Goal: Information Seeking & Learning: Learn about a topic

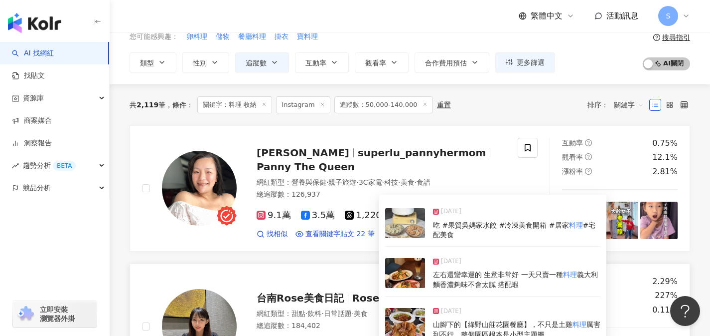
scroll to position [20, 0]
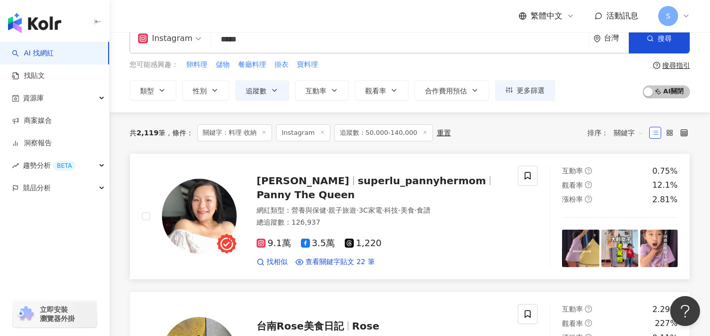
click at [398, 206] on span "科技" at bounding box center [391, 210] width 14 height 8
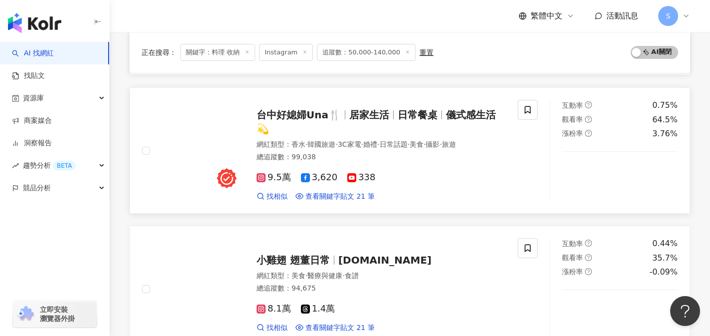
scroll to position [896, 0]
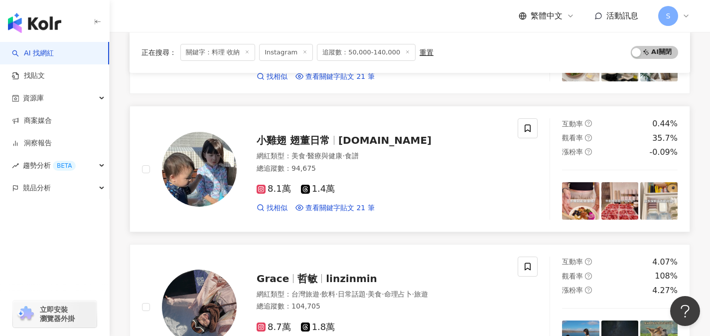
click at [356, 189] on div "8.1萬 1.4萬" at bounding box center [381, 188] width 249 height 11
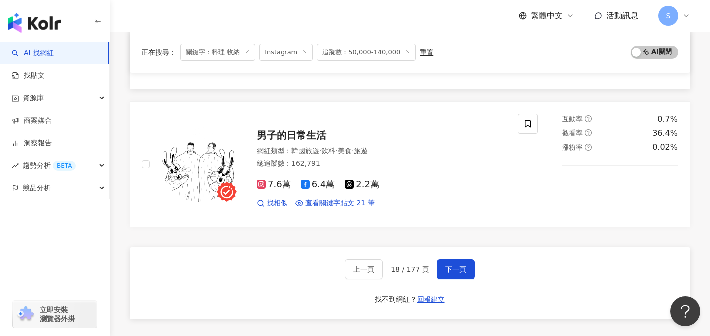
scroll to position [1606, 0]
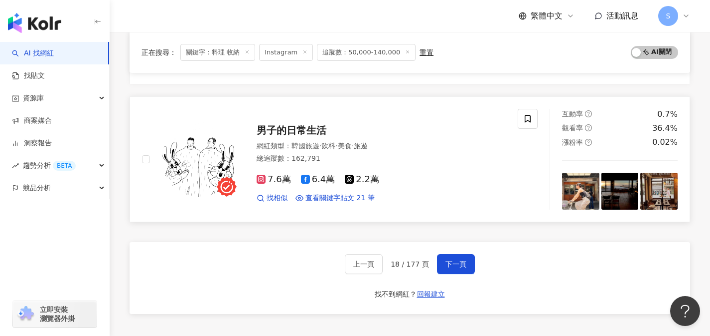
click at [352, 160] on div "網紅類型 ： 韓國旅遊 · 飲料 · 美食 · 旅遊 總追蹤數 ： 162,791" at bounding box center [381, 153] width 249 height 24
click at [469, 257] on button "下一頁" at bounding box center [456, 264] width 38 height 20
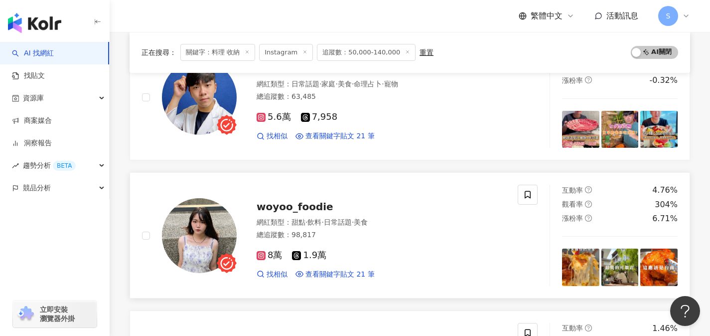
scroll to position [414, 0]
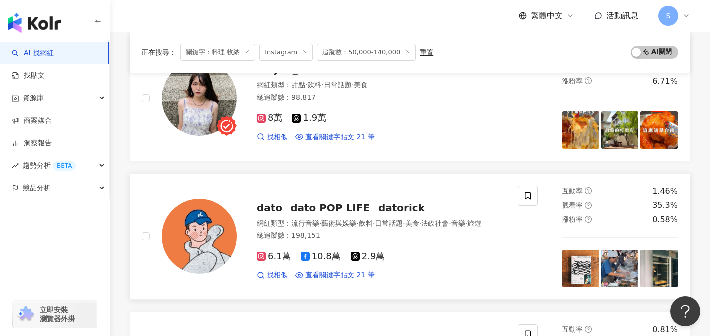
click at [349, 219] on span "藝術與娛樂" at bounding box center [339, 223] width 35 height 8
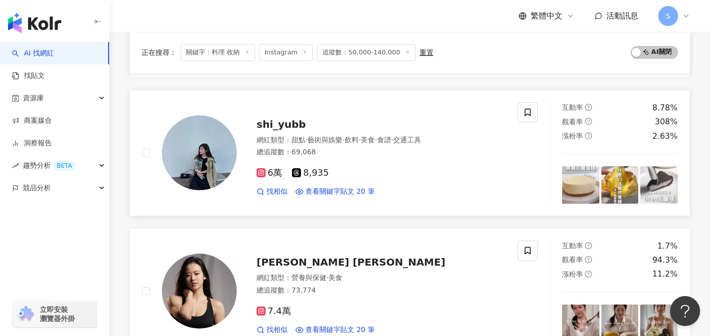
scroll to position [1363, 0]
click at [357, 168] on div "6萬 8,935" at bounding box center [381, 173] width 249 height 11
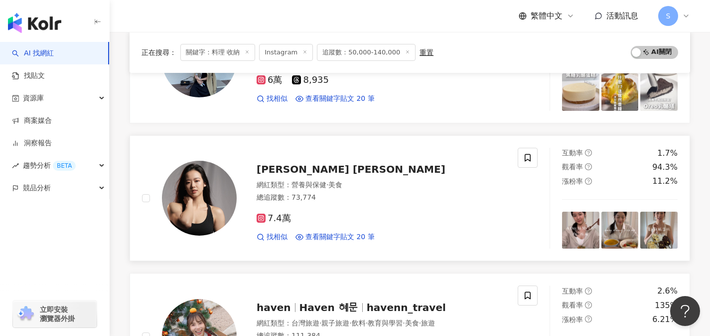
scroll to position [1457, 0]
click at [351, 212] on div "7.4萬" at bounding box center [381, 217] width 249 height 11
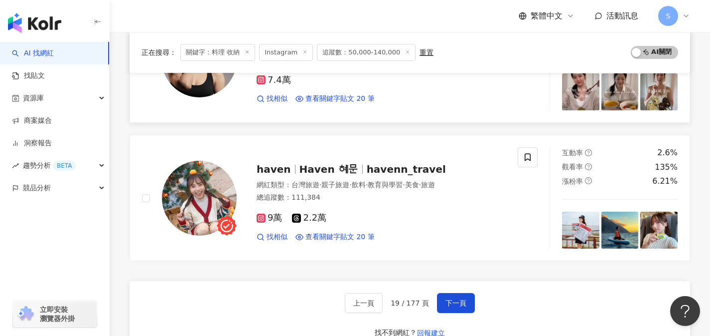
scroll to position [1607, 0]
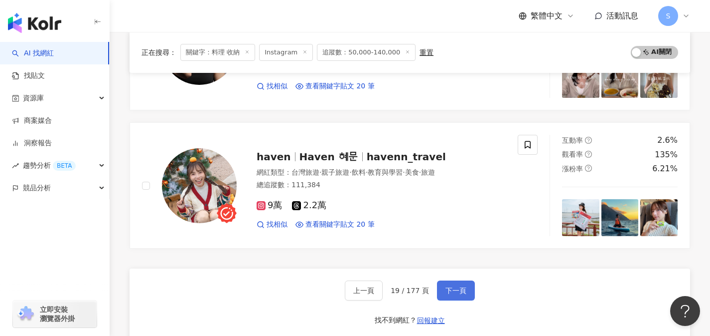
click at [454, 286] on span "下一頁" at bounding box center [456, 290] width 21 height 8
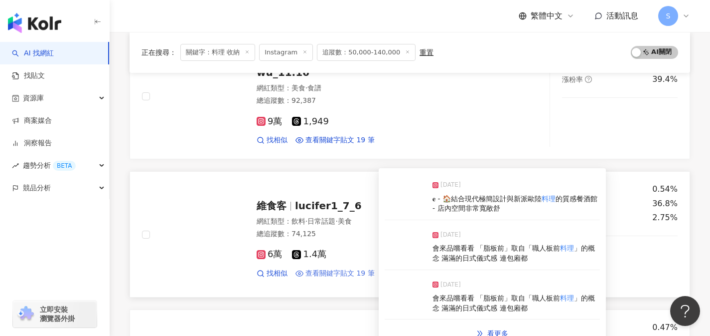
scroll to position [1609, 0]
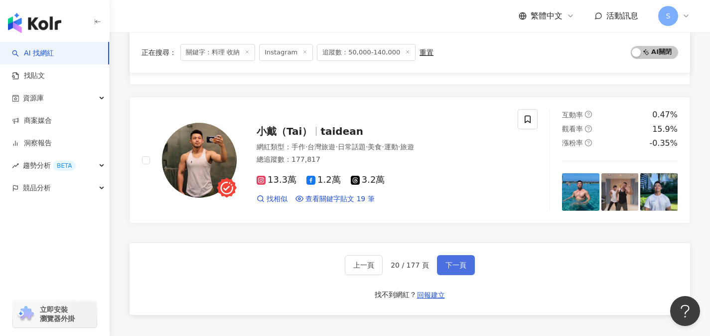
click at [453, 261] on span "下一頁" at bounding box center [456, 265] width 21 height 8
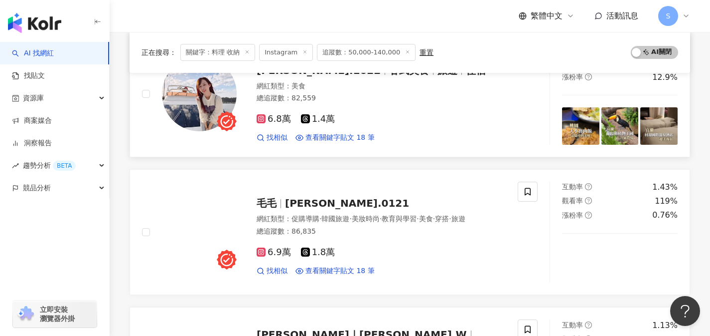
scroll to position [1300, 0]
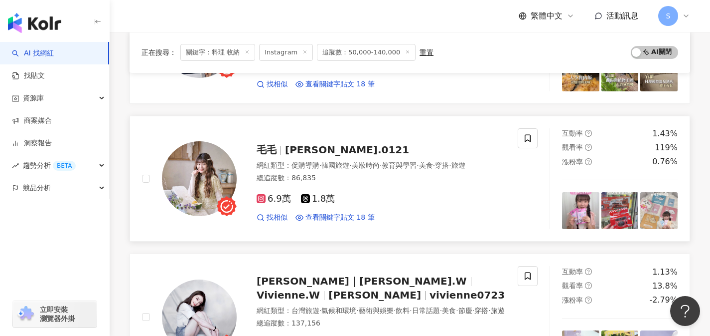
click at [348, 204] on div "6.9萬 1.8萬 找相似 查看關鍵字貼文 18 筆" at bounding box center [381, 203] width 249 height 37
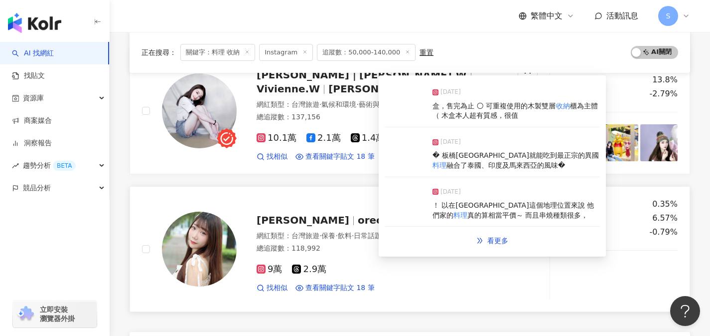
scroll to position [1596, 0]
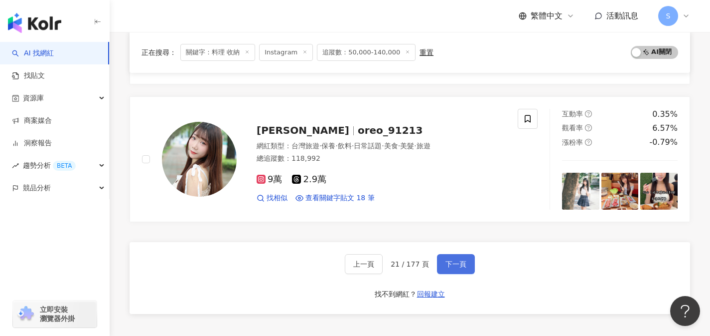
click at [457, 268] on span "下一頁" at bounding box center [456, 264] width 21 height 8
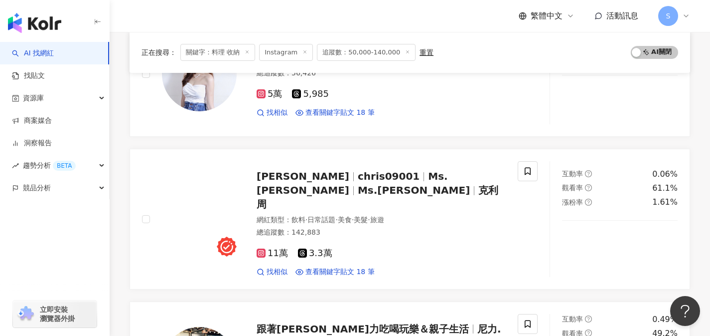
scroll to position [230, 0]
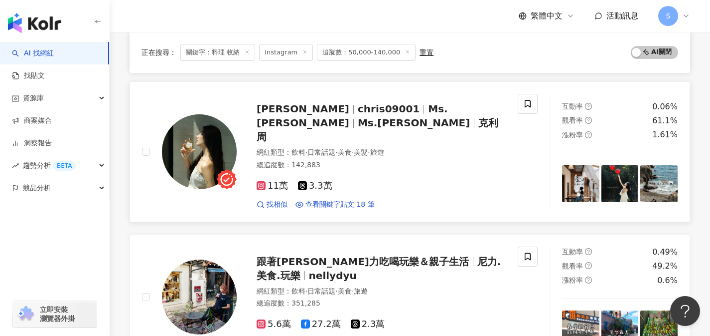
click at [367, 180] on div "11萬 3.3萬" at bounding box center [381, 185] width 249 height 11
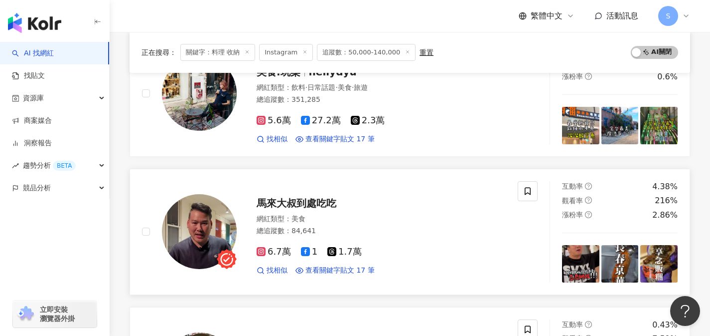
scroll to position [444, 0]
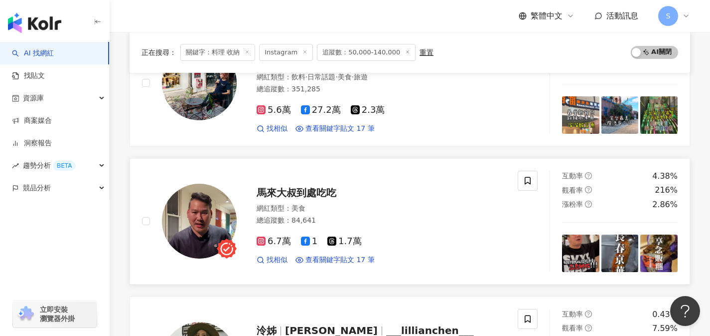
click at [399, 215] on div "總追蹤數 ： 84,641" at bounding box center [381, 220] width 249 height 10
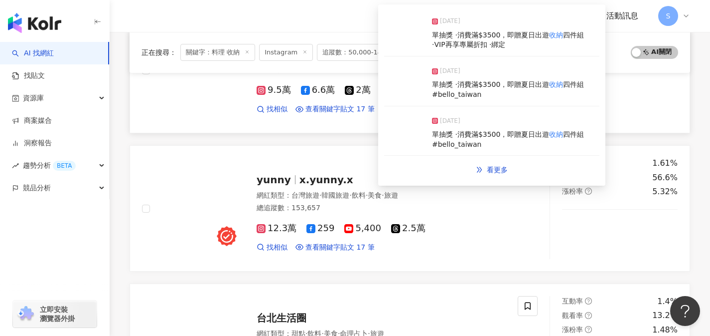
scroll to position [1463, 0]
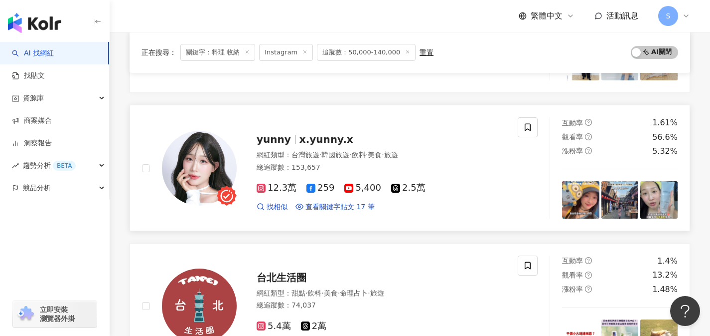
click at [343, 163] on div "總追蹤數 ： 153,657" at bounding box center [381, 168] width 249 height 10
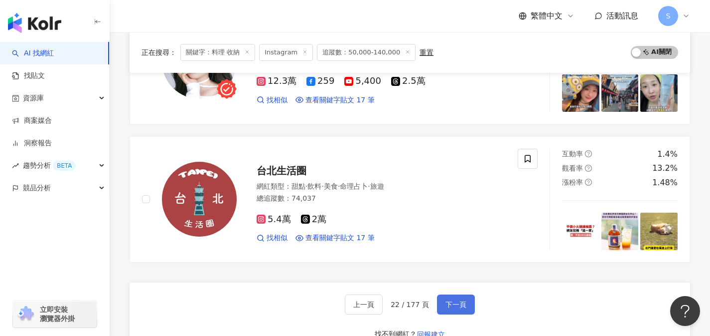
click at [461, 300] on span "下一頁" at bounding box center [456, 304] width 21 height 8
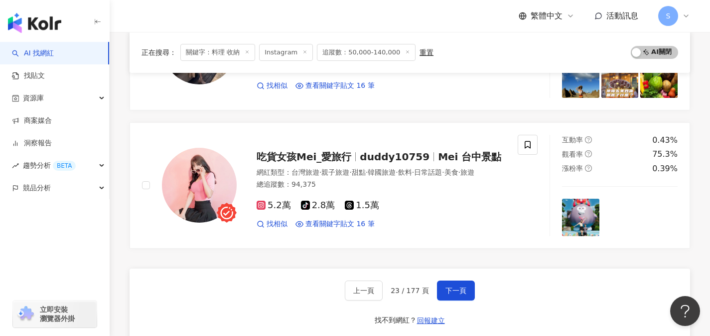
scroll to position [0, 0]
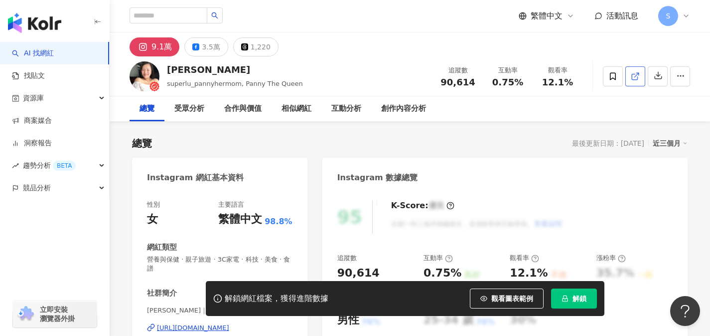
click at [630, 77] on link at bounding box center [636, 76] width 20 height 20
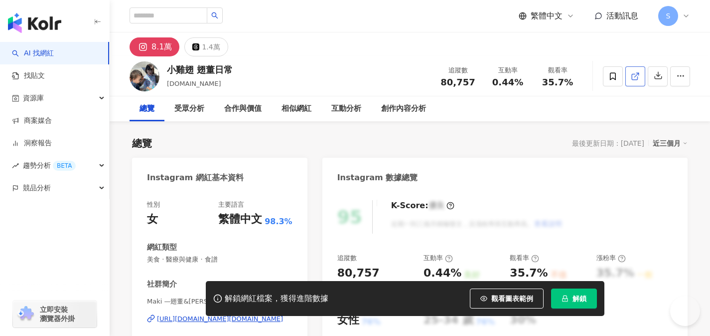
click at [634, 79] on icon at bounding box center [634, 76] width 5 height 5
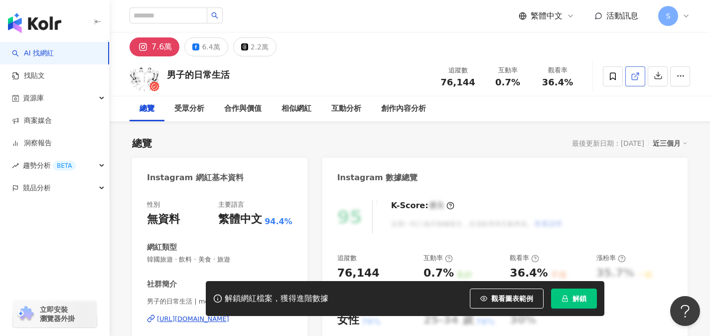
click at [636, 68] on link at bounding box center [636, 76] width 20 height 20
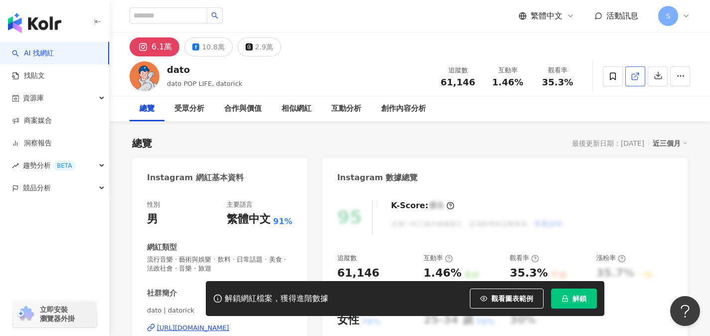
click at [639, 76] on icon at bounding box center [635, 76] width 9 height 9
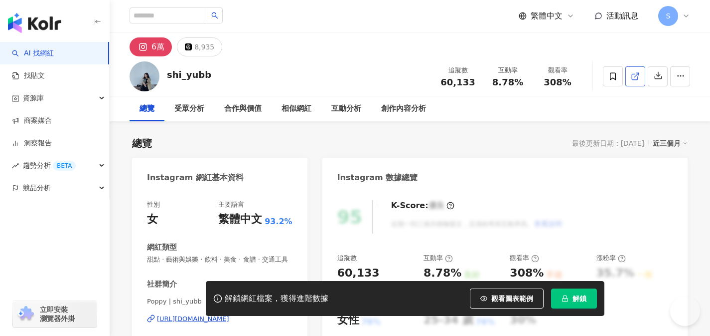
click at [634, 82] on link at bounding box center [636, 76] width 20 height 20
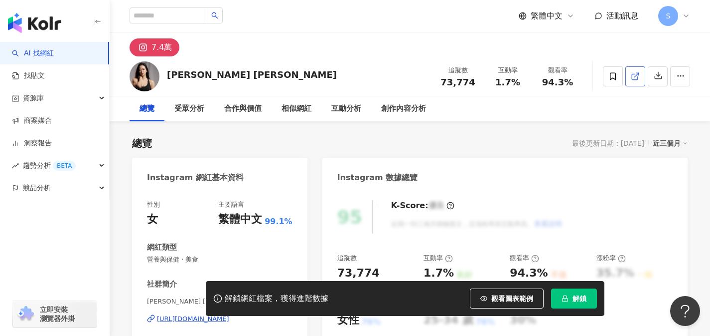
click at [643, 75] on link at bounding box center [636, 76] width 20 height 20
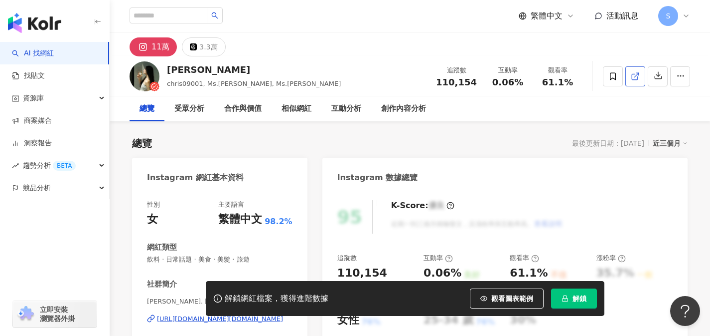
click at [634, 82] on link at bounding box center [636, 76] width 20 height 20
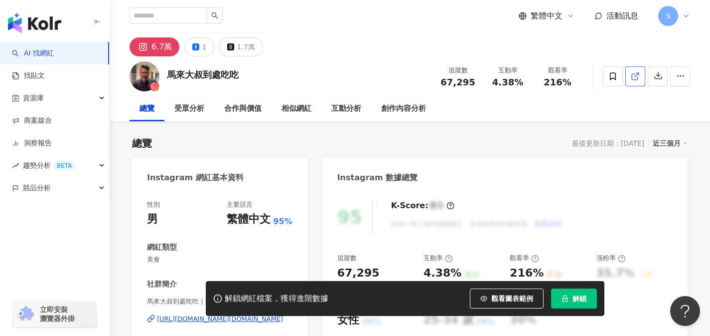
click at [637, 80] on span at bounding box center [635, 76] width 9 height 10
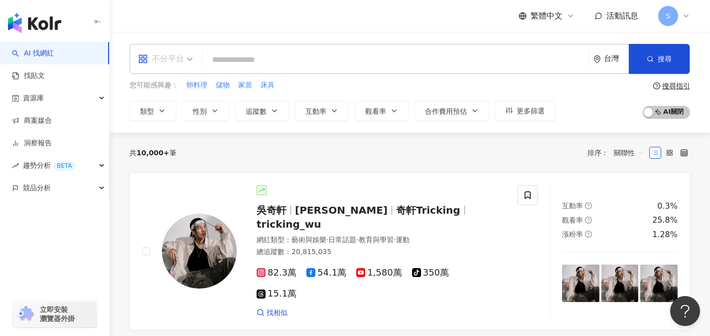
click at [174, 56] on div "不分平台" at bounding box center [161, 59] width 46 height 16
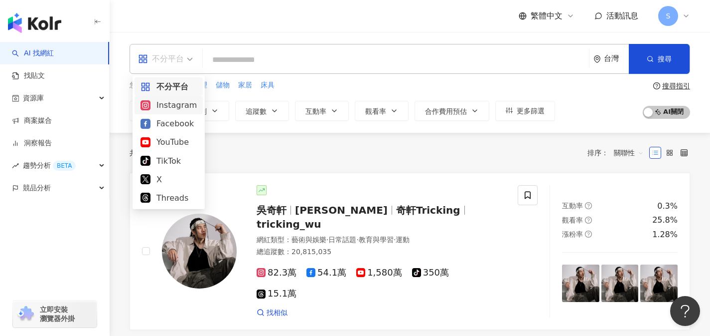
click at [170, 108] on div "Instagram" at bounding box center [169, 105] width 56 height 12
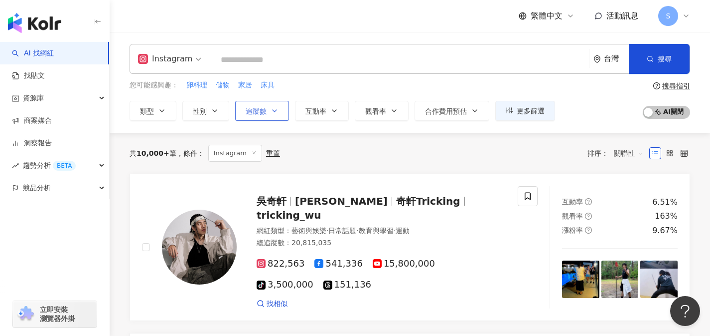
click at [277, 118] on button "追蹤數" at bounding box center [262, 111] width 54 height 20
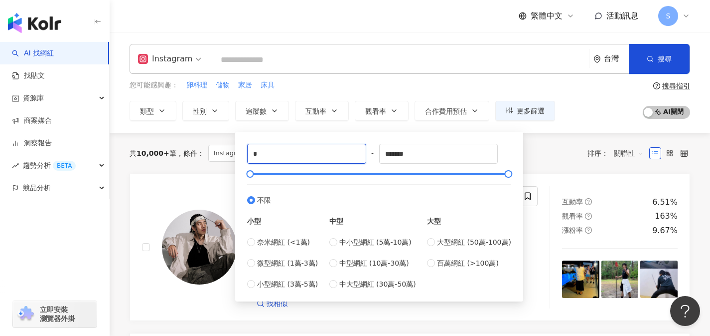
drag, startPoint x: 278, startPoint y: 151, endPoint x: 246, endPoint y: 155, distance: 32.7
click at [246, 155] on div "* - ******* 不限 小型 奈米網紅 (<1萬) 微型網紅 (1萬-3萬) 小型網紅 (3萬-5萬) 中型 中小型網紅 (5萬-10萬) 中型網紅 (…" at bounding box center [379, 217] width 276 height 158
type input "*****"
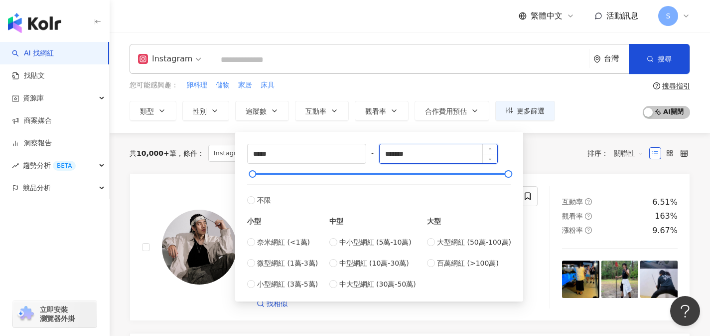
drag, startPoint x: 435, startPoint y: 155, endPoint x: 384, endPoint y: 158, distance: 50.9
click at [384, 158] on input "*******" at bounding box center [439, 153] width 118 height 19
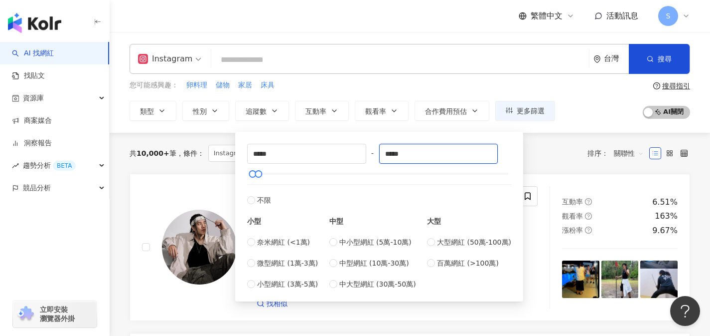
type input "*****"
click at [540, 160] on div "共 10,000+ 筆 條件 ： Instagram 重置 排序： 關聯性" at bounding box center [410, 153] width 561 height 17
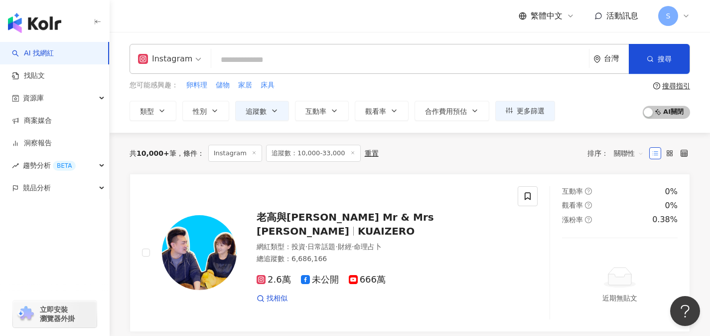
click at [372, 65] on input "search" at bounding box center [400, 59] width 370 height 19
type input "*"
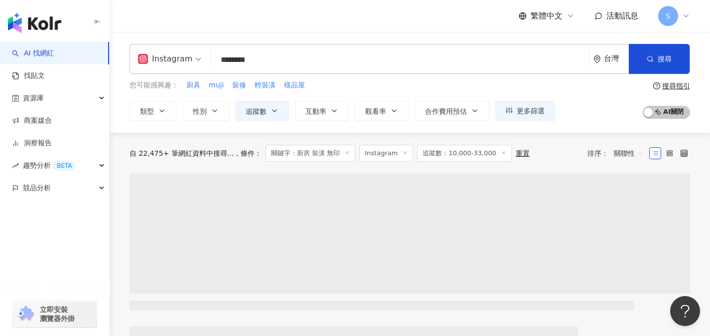
click at [619, 151] on span "關聯性" at bounding box center [629, 153] width 30 height 16
click at [633, 262] on div "關鍵字" at bounding box center [629, 258] width 25 height 11
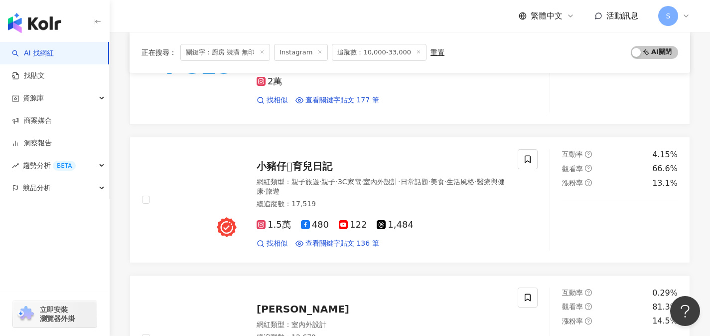
scroll to position [589, 0]
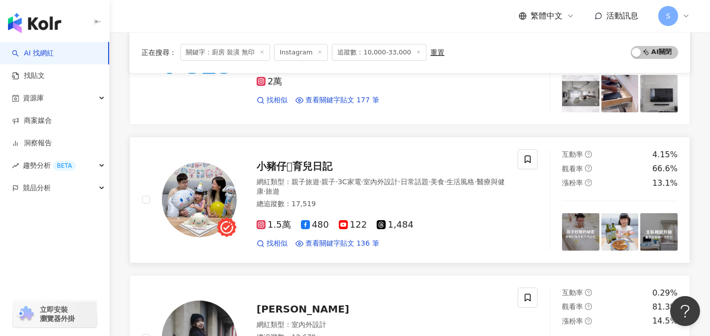
click at [365, 207] on div "總追蹤數 ： 17,519" at bounding box center [381, 204] width 249 height 10
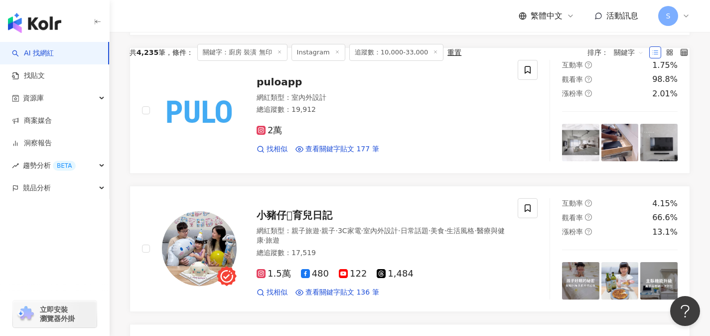
scroll to position [0, 0]
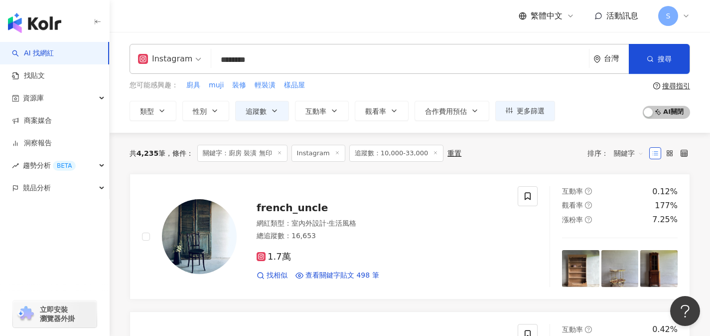
click at [295, 62] on input "********" at bounding box center [400, 59] width 370 height 19
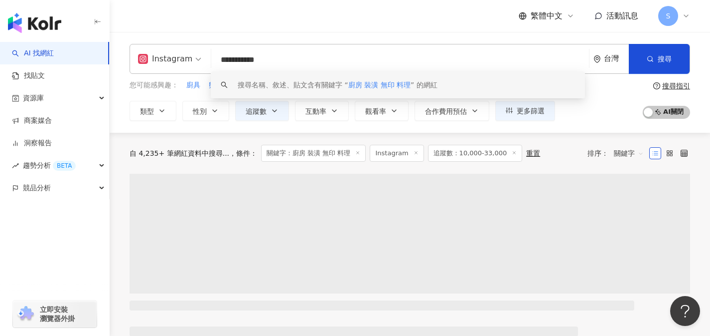
type input "**********"
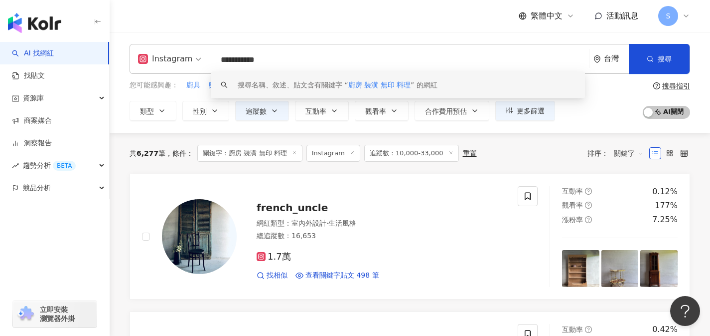
click at [513, 161] on div "共 6,277 筆 條件 ： 關鍵字：廚房 裝潢 無印 料理 Instagram 追蹤數：10,000-33,000 重置 排序： 關鍵字" at bounding box center [410, 153] width 561 height 17
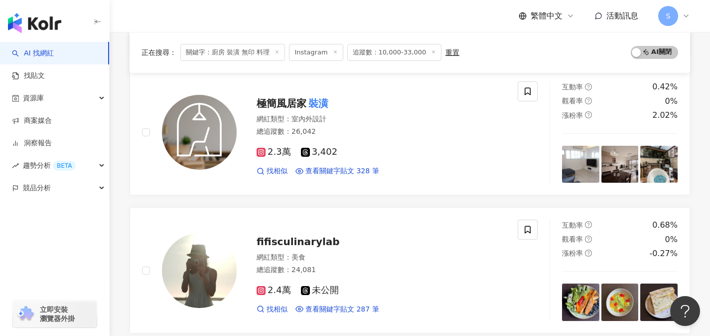
scroll to position [300, 0]
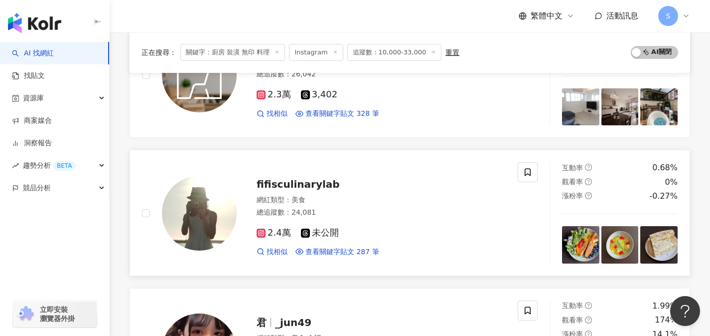
click at [361, 228] on div "2.4萬 未公開" at bounding box center [381, 232] width 249 height 11
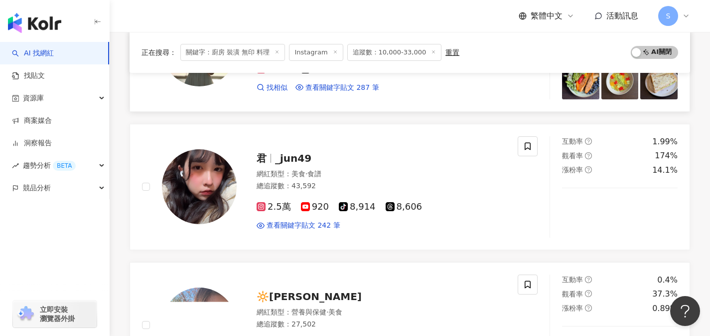
scroll to position [469, 0]
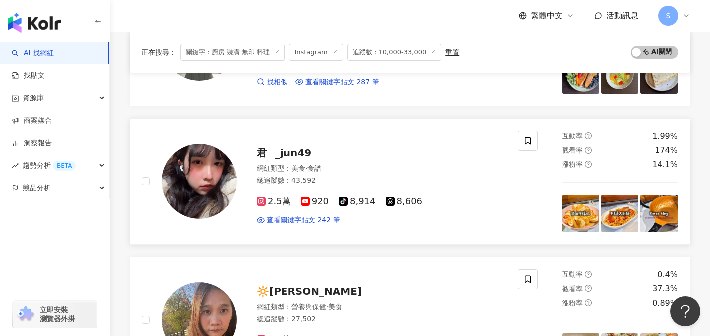
click at [331, 180] on div "總追蹤數 ： 43,592" at bounding box center [381, 180] width 249 height 10
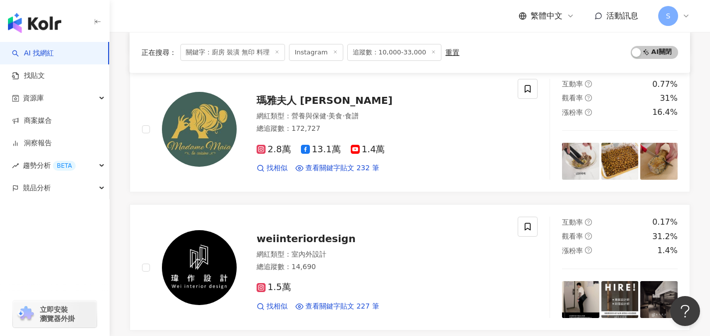
scroll to position [787, 0]
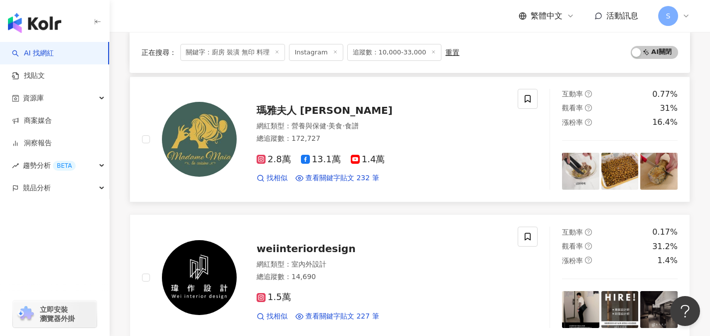
click at [369, 141] on div "總追蹤數 ： 172,727" at bounding box center [381, 139] width 249 height 10
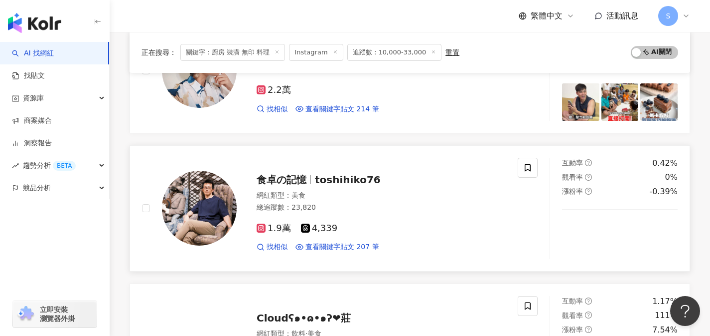
scroll to position [1050, 0]
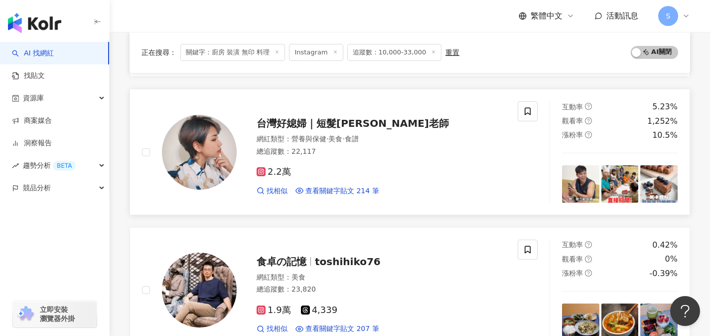
click at [361, 179] on div "2.2萬 找相似 查看關鍵字貼文 214 筆" at bounding box center [381, 177] width 249 height 37
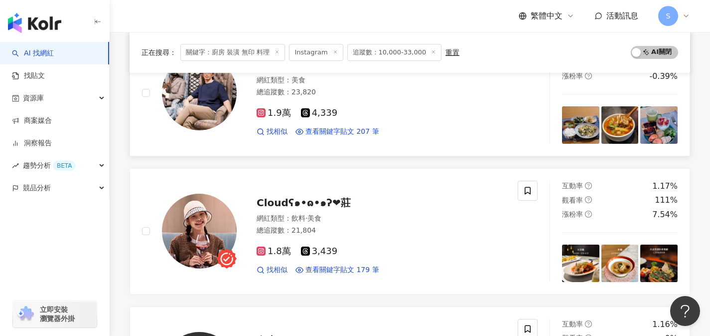
click at [458, 142] on div "食卓の記憶 toshihiko76 網紅類型 ： 美食 總追蹤數 ： 23,820 1.9萬 4,339 找相似 查看關鍵字貼文 207 筆" at bounding box center [330, 92] width 376 height 101
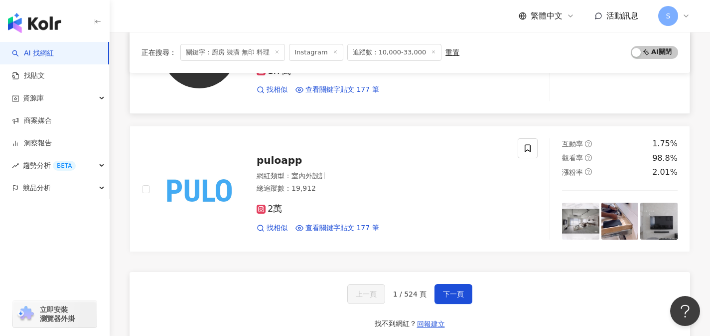
scroll to position [1647, 0]
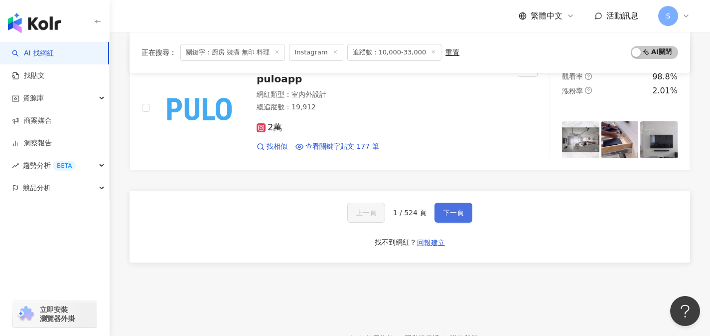
click at [443, 217] on button "下一頁" at bounding box center [454, 212] width 38 height 20
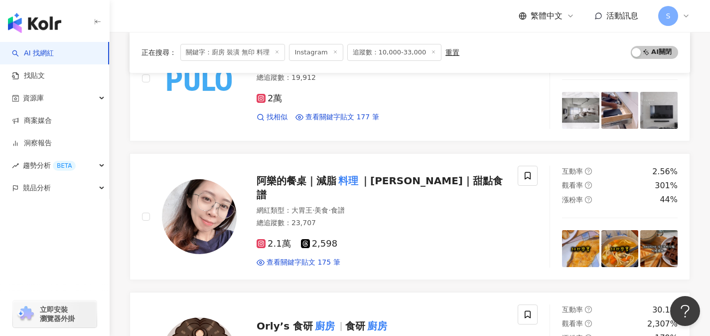
scroll to position [159, 0]
click at [336, 266] on div "阿樂的餐桌｜減脂 料理 ｜家常菜｜甜點食譜 網紅類型 ： 大胃王 · 美食 · 食譜 總追蹤數 ： 23,707 2.1萬 2,598 查看關鍵字貼文 175…" at bounding box center [330, 215] width 376 height 101
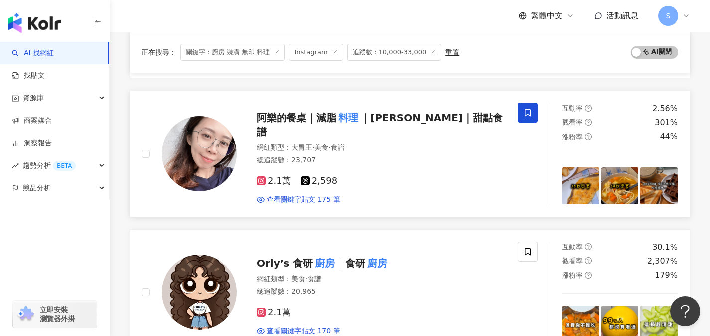
scroll to position [347, 0]
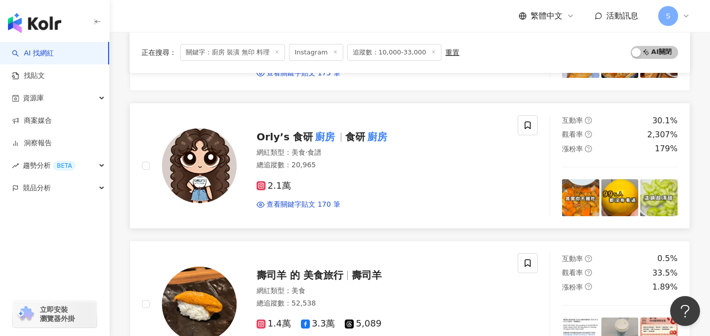
click at [327, 195] on div "2.1萬 查看關鍵字貼文 170 筆" at bounding box center [381, 190] width 249 height 37
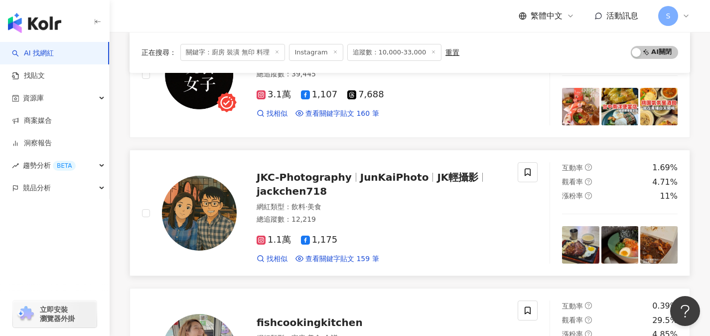
scroll to position [721, 0]
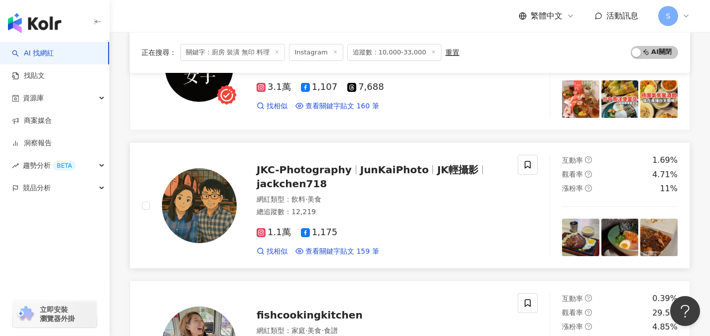
click at [386, 228] on div "1.1萬 1,175" at bounding box center [381, 232] width 249 height 11
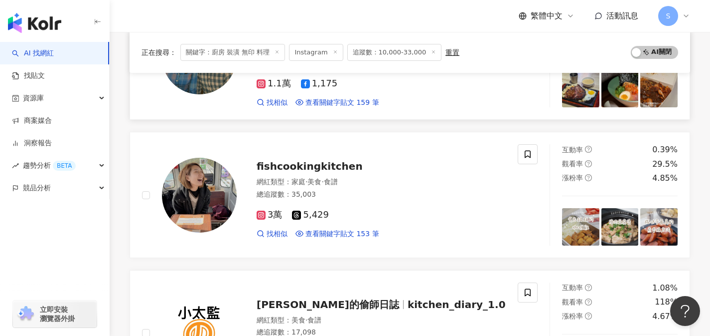
scroll to position [875, 0]
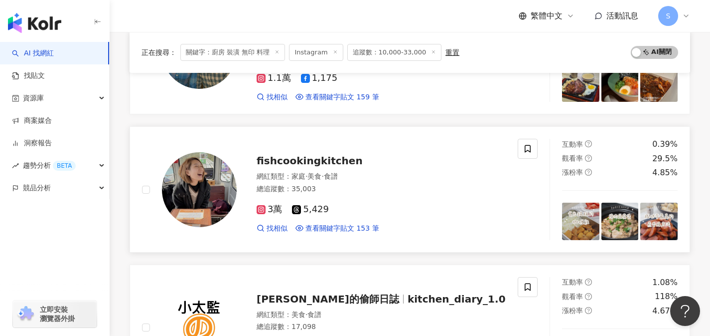
click at [360, 212] on div "3萬 5,429" at bounding box center [381, 209] width 249 height 11
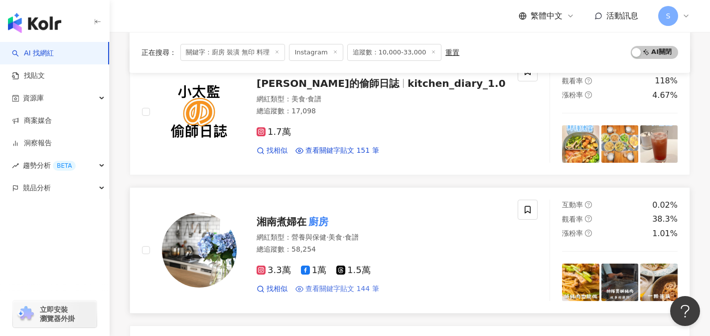
scroll to position [1068, 0]
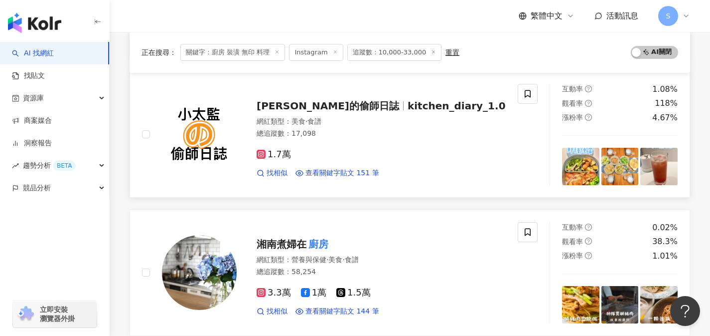
click at [361, 159] on div "1.7萬" at bounding box center [381, 154] width 249 height 11
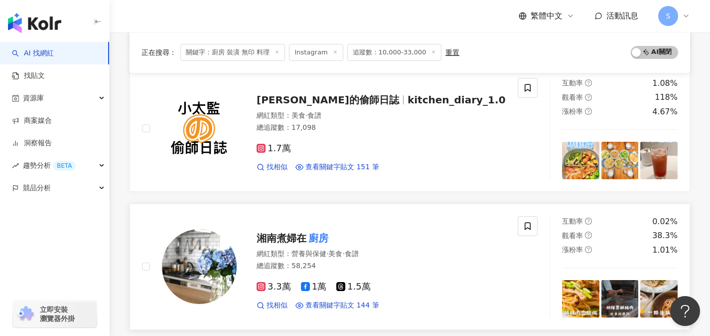
scroll to position [1075, 0]
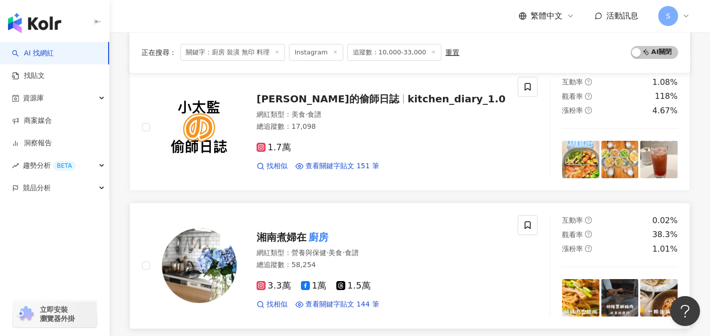
click at [474, 211] on link "湘南煮婦在 廚房 網紅類型 ： 營養與保健 · 美食 · 食譜 總追蹤數 ： 58,254 3.3萬 1萬 1.5萬 找相似 查看關鍵字貼文 144 筆 互動…" at bounding box center [410, 265] width 561 height 126
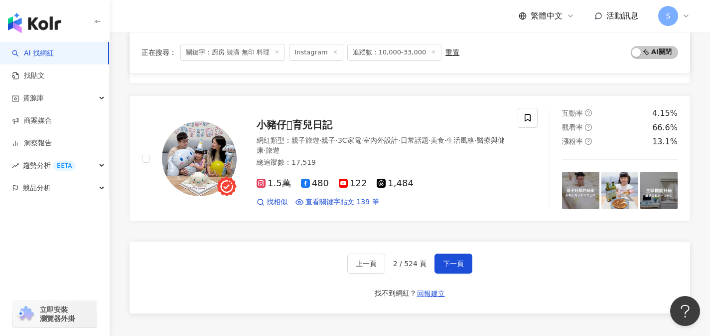
scroll to position [1602, 0]
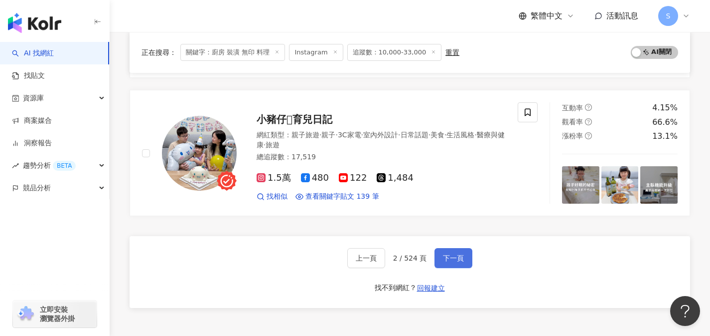
click at [452, 254] on span "下一頁" at bounding box center [453, 258] width 21 height 8
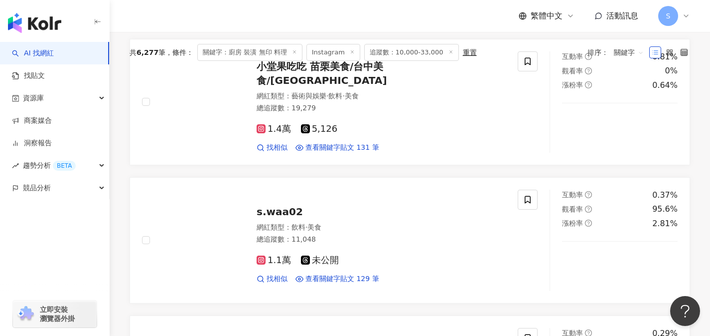
scroll to position [0, 0]
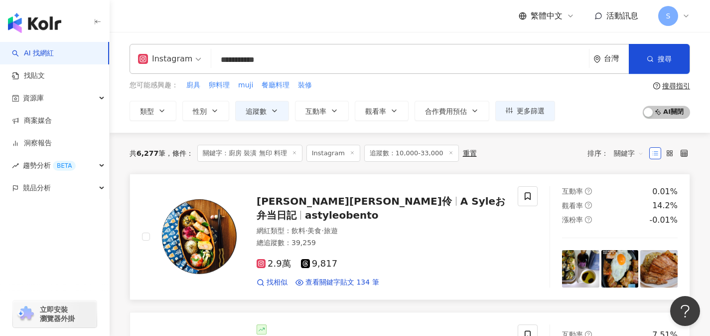
click at [362, 258] on div "2.9萬 9,817" at bounding box center [381, 263] width 249 height 11
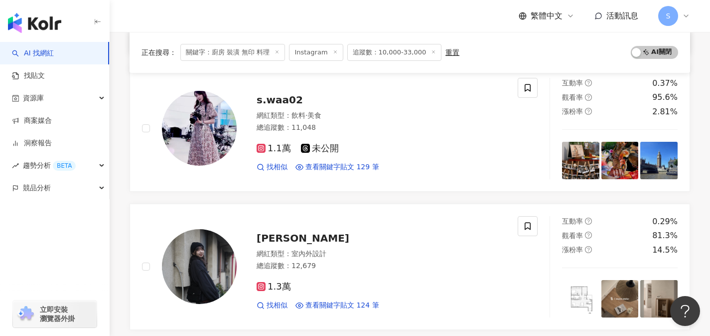
scroll to position [704, 0]
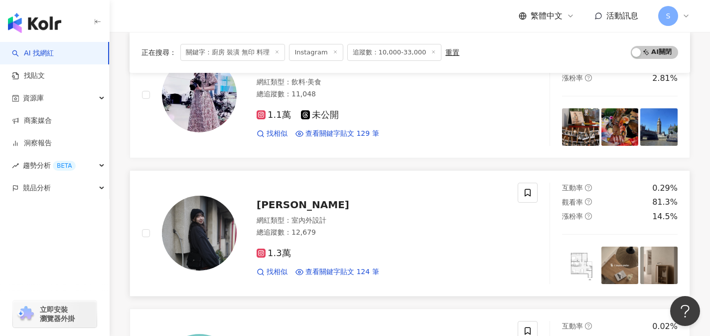
click at [371, 227] on div "總追蹤數 ： 12,679" at bounding box center [381, 232] width 249 height 10
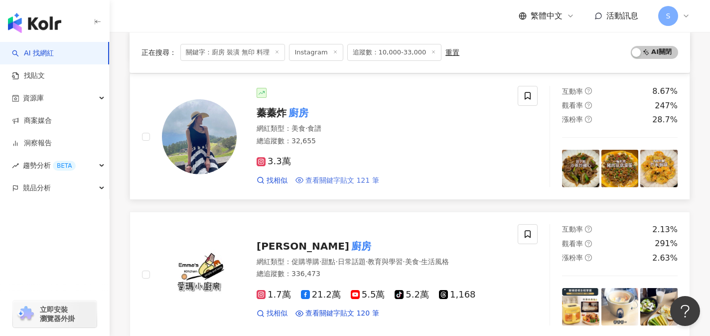
scroll to position [1211, 0]
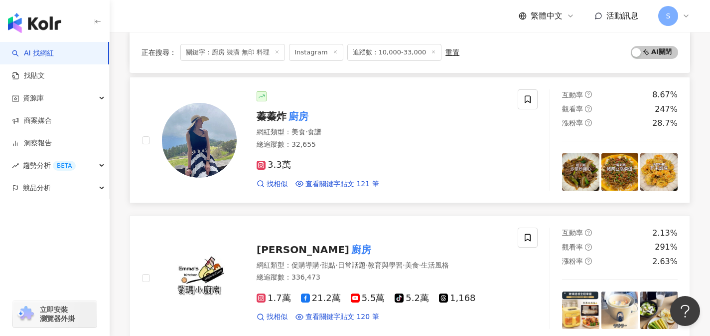
click at [355, 160] on div "3.3萬" at bounding box center [381, 165] width 249 height 11
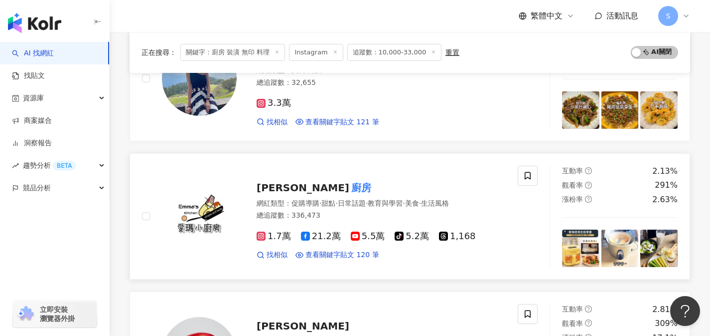
scroll to position [1275, 0]
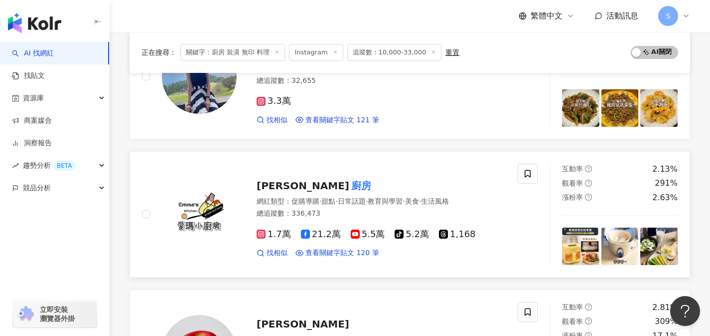
click at [363, 208] on div "總追蹤數 ： 336,473" at bounding box center [381, 213] width 249 height 10
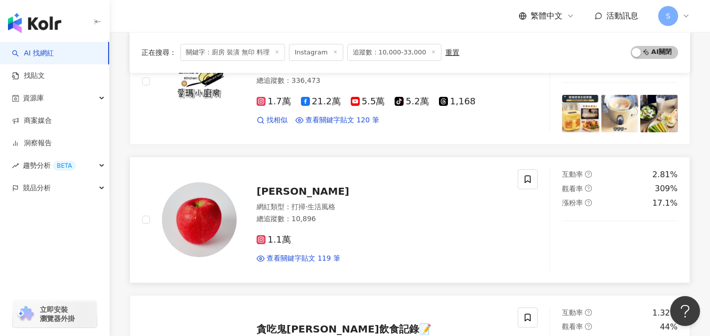
scroll to position [1414, 0]
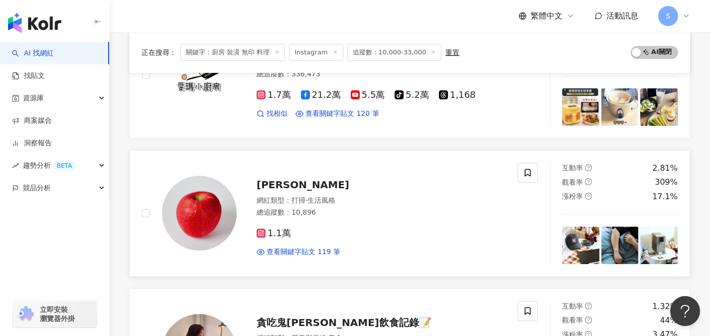
click at [319, 228] on div "1.1萬" at bounding box center [381, 233] width 249 height 11
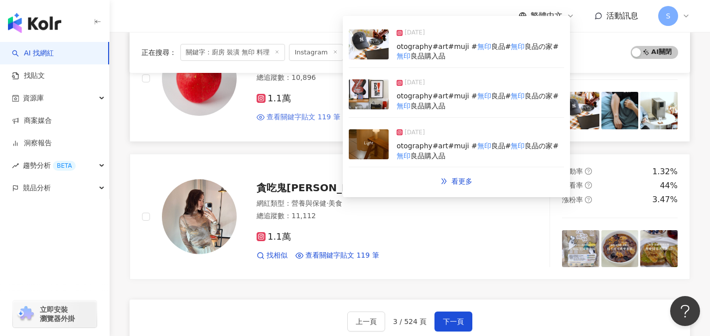
scroll to position [1548, 0]
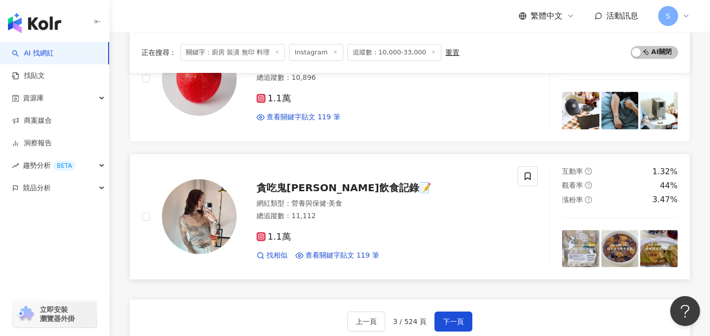
click at [363, 211] on div "網紅類型 ： 營養與保健 · 美食 總追蹤數 ： 11,112" at bounding box center [381, 210] width 249 height 24
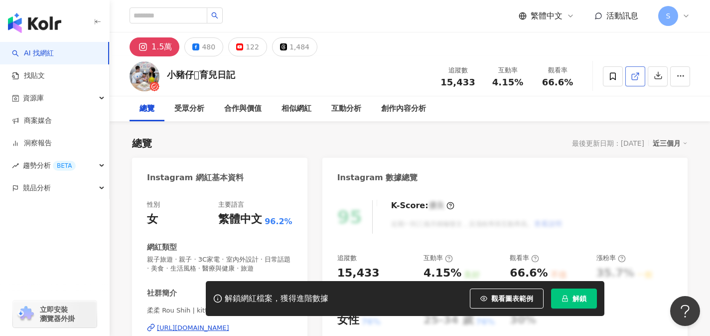
click at [638, 80] on icon at bounding box center [635, 76] width 9 height 9
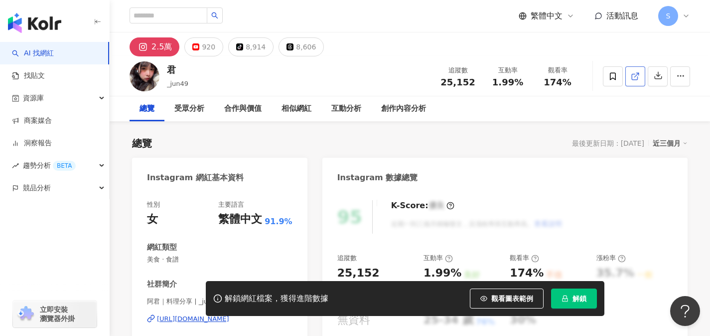
click at [639, 77] on icon at bounding box center [635, 76] width 9 height 9
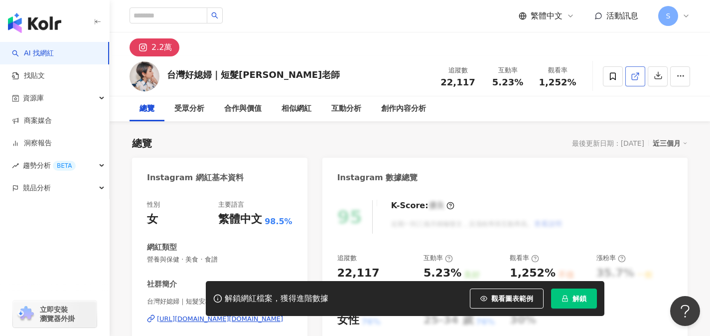
click at [637, 81] on link at bounding box center [636, 76] width 20 height 20
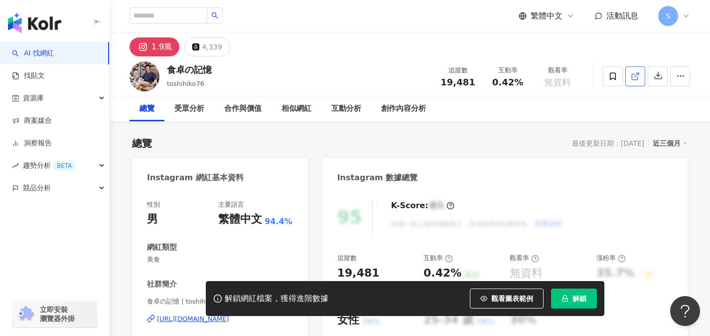
click at [630, 81] on link at bounding box center [636, 76] width 20 height 20
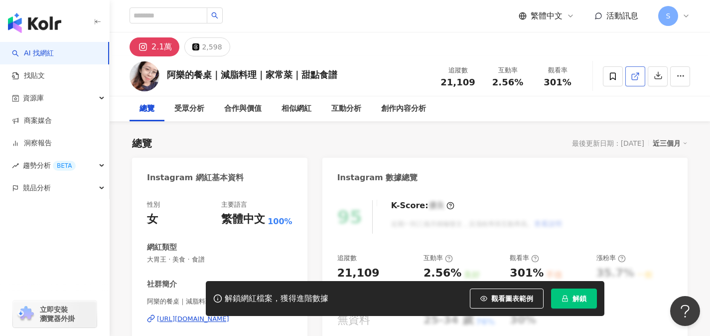
click at [637, 78] on icon at bounding box center [635, 76] width 9 height 9
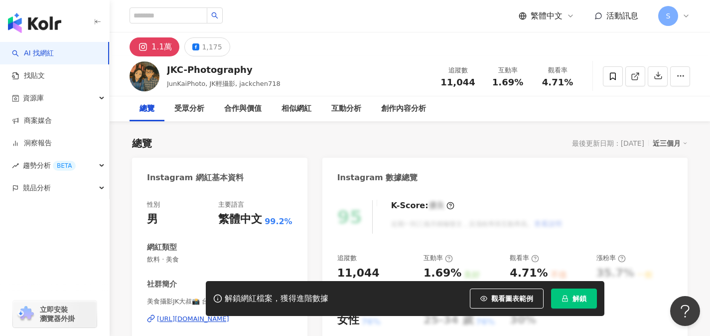
click at [634, 81] on link at bounding box center [636, 76] width 20 height 20
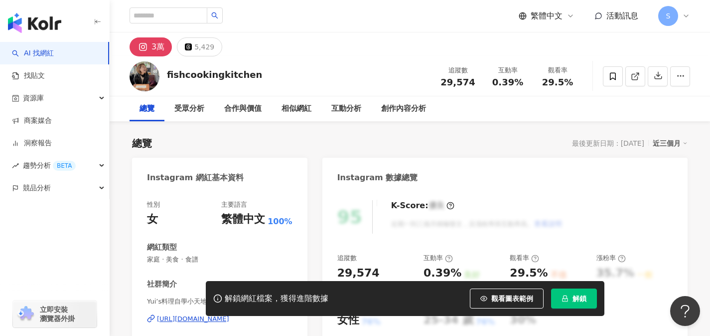
click at [632, 80] on span at bounding box center [635, 76] width 9 height 10
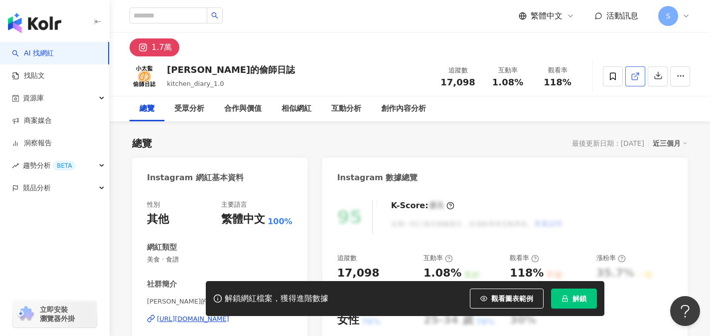
click at [633, 78] on icon at bounding box center [635, 76] width 9 height 9
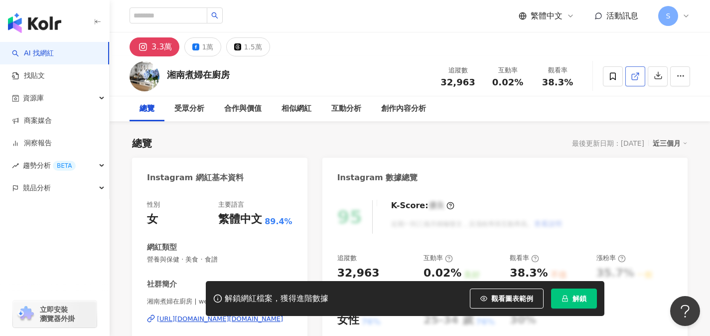
click at [638, 78] on icon at bounding box center [635, 76] width 9 height 9
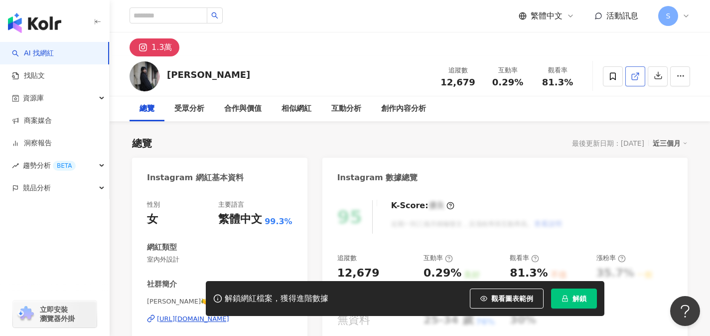
click at [636, 80] on icon at bounding box center [635, 76] width 9 height 9
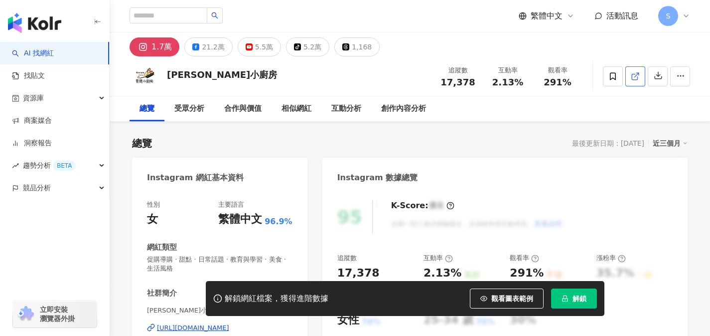
click at [631, 79] on icon at bounding box center [635, 76] width 9 height 9
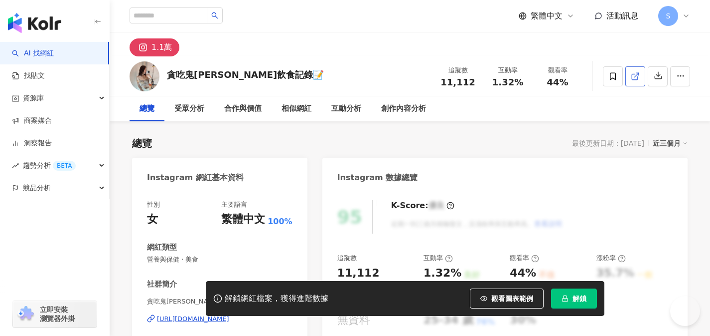
click at [640, 73] on icon at bounding box center [635, 76] width 9 height 9
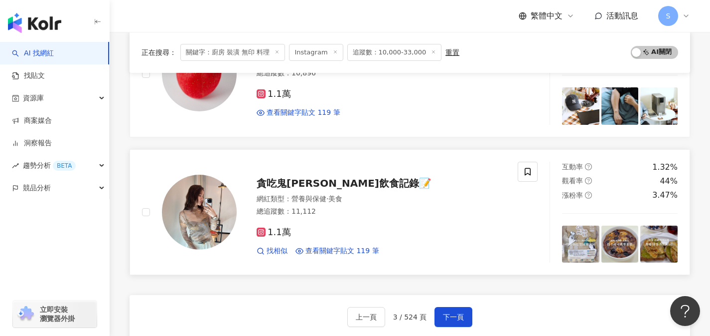
scroll to position [1564, 0]
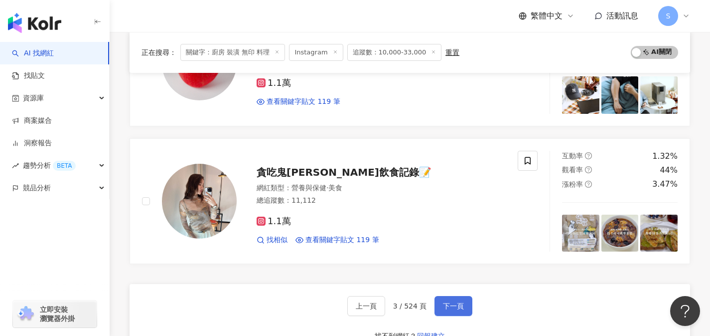
click at [467, 296] on button "下一頁" at bounding box center [454, 306] width 38 height 20
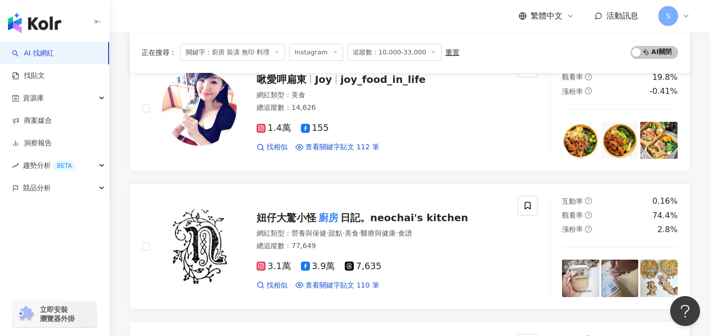
scroll to position [1011, 0]
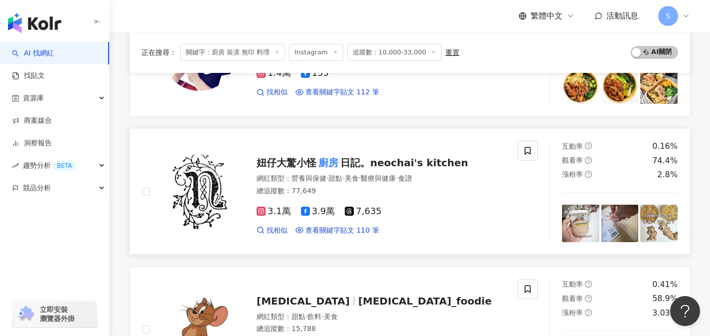
click at [340, 191] on div "總追蹤數 ： 77,649" at bounding box center [381, 191] width 249 height 10
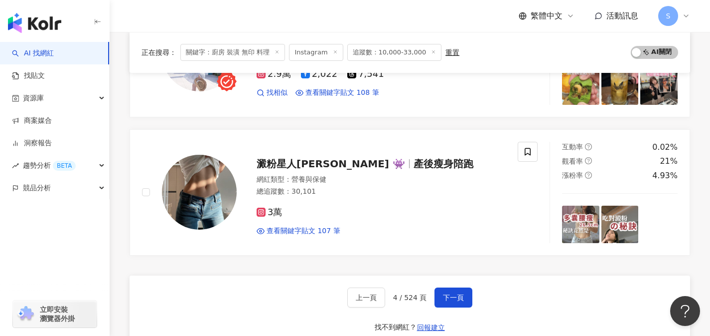
scroll to position [1568, 0]
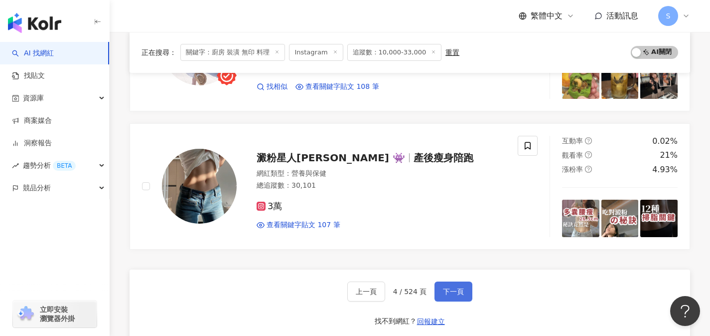
click at [443, 290] on span "下一頁" at bounding box center [453, 291] width 21 height 8
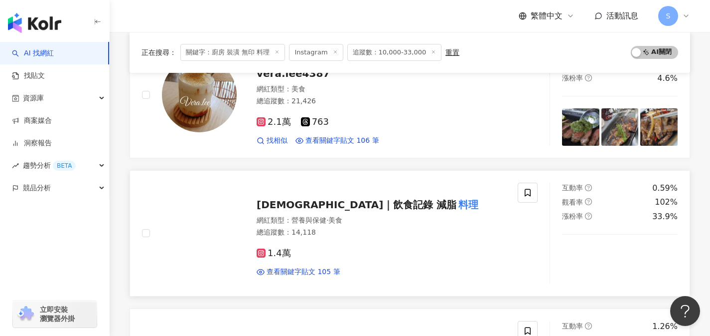
scroll to position [157, 0]
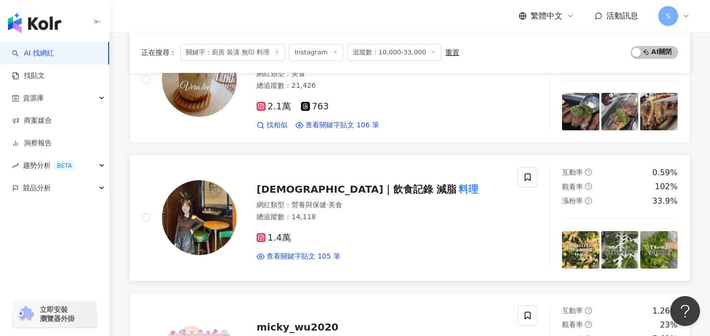
click at [324, 235] on div "1.4萬" at bounding box center [381, 237] width 249 height 11
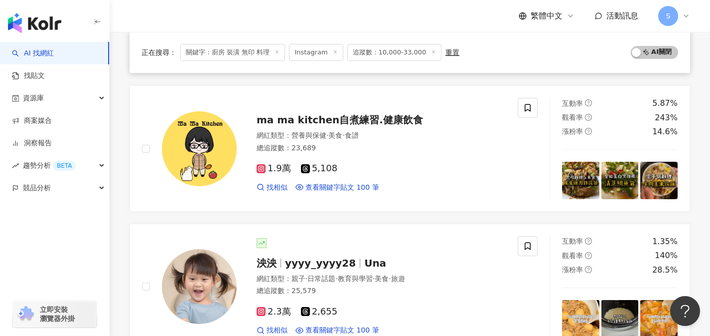
scroll to position [1202, 0]
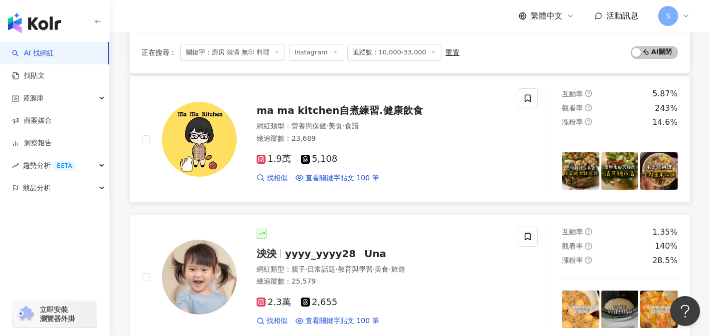
click at [344, 143] on div "總追蹤數 ： 23,689" at bounding box center [381, 139] width 249 height 10
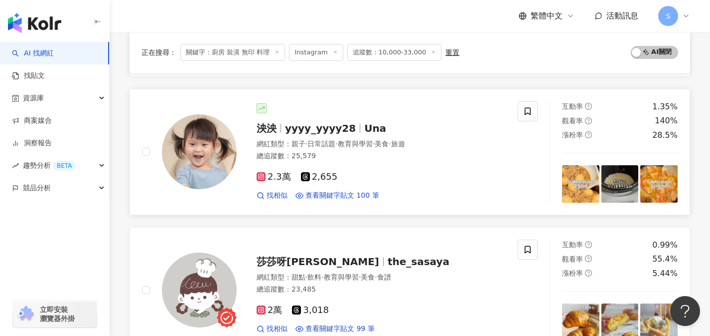
click at [365, 182] on div "2.3萬 2,655 找相似 查看關鍵字貼文 100 筆" at bounding box center [381, 182] width 249 height 37
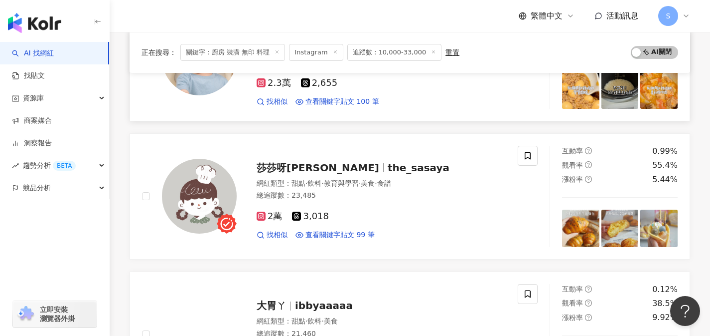
scroll to position [1431, 0]
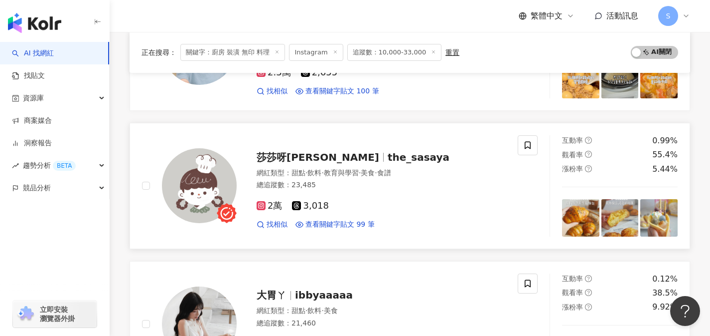
click at [362, 208] on div "2萬 3,018" at bounding box center [381, 205] width 249 height 11
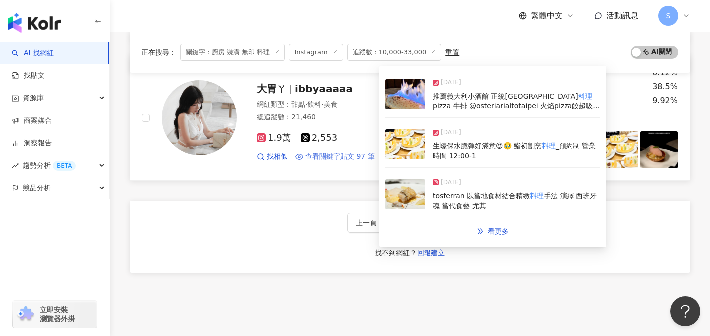
scroll to position [1643, 0]
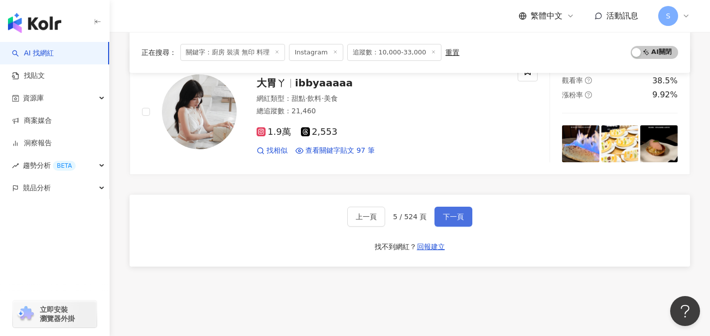
click at [445, 213] on span "下一頁" at bounding box center [453, 216] width 21 height 8
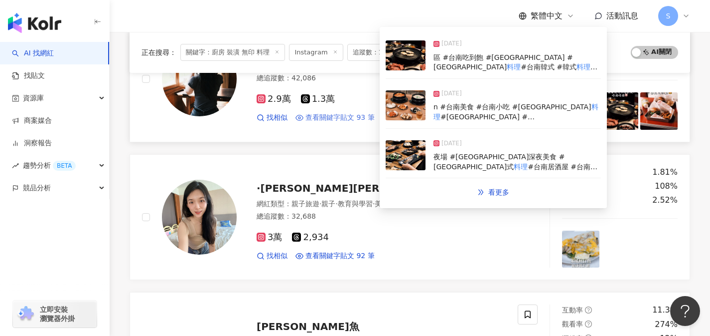
scroll to position [1010, 0]
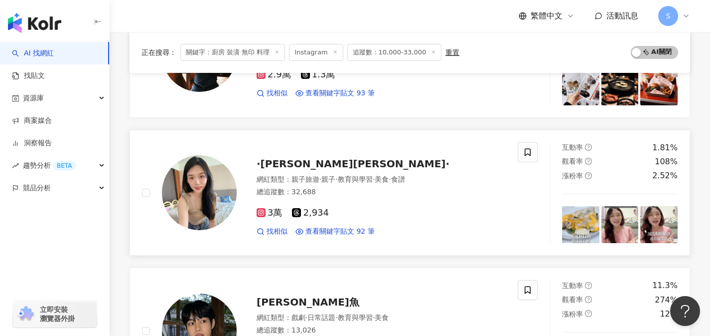
click at [346, 215] on div "3萬 2,934" at bounding box center [381, 212] width 249 height 11
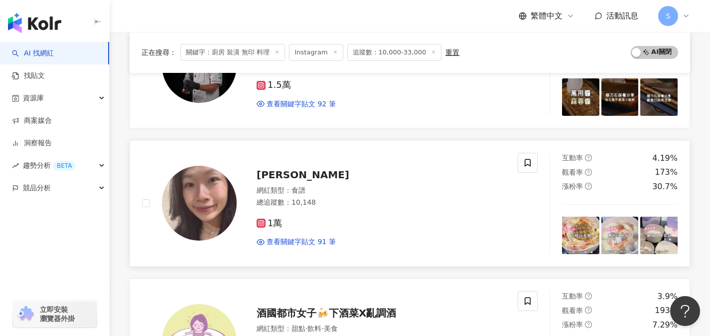
scroll to position [1466, 0]
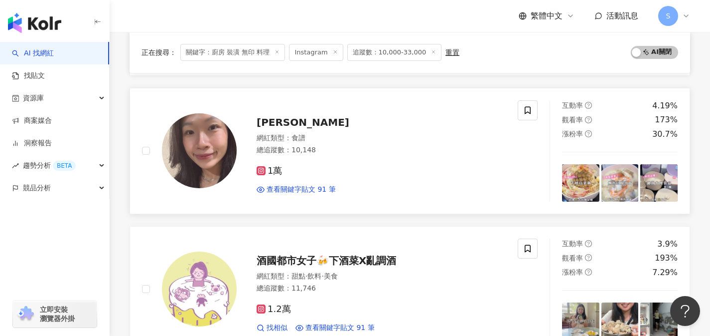
click at [322, 172] on div "1萬" at bounding box center [381, 171] width 249 height 11
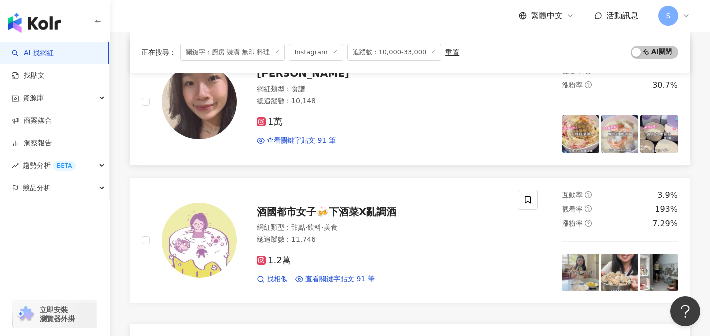
scroll to position [1521, 0]
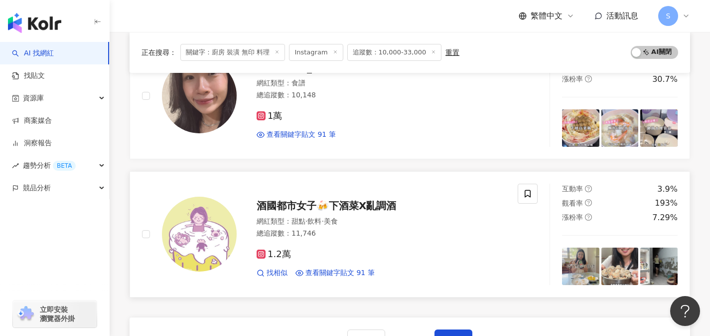
click at [348, 246] on div "1.2萬 找相似 查看關鍵字貼文 91 筆" at bounding box center [381, 259] width 249 height 37
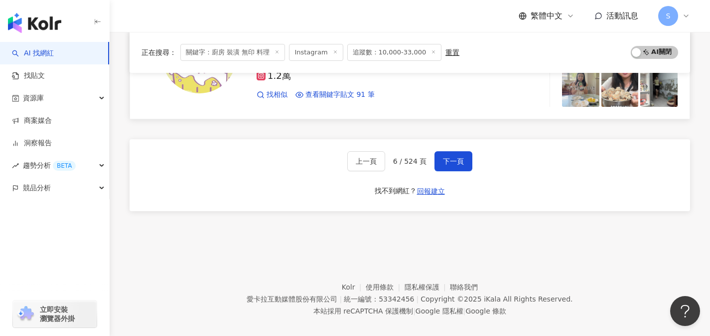
scroll to position [1709, 0]
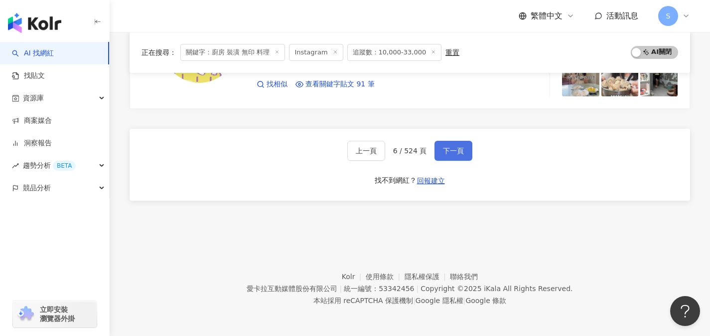
click at [461, 152] on span "下一頁" at bounding box center [453, 151] width 21 height 8
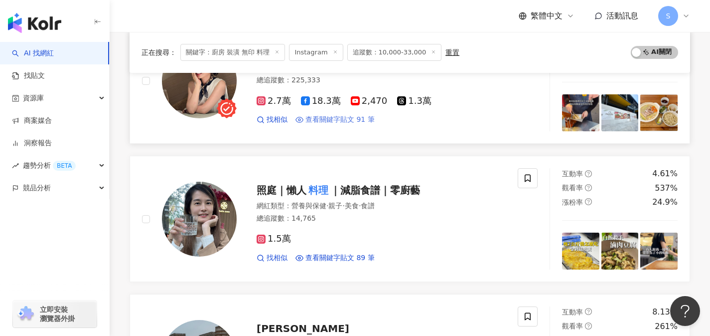
scroll to position [191, 0]
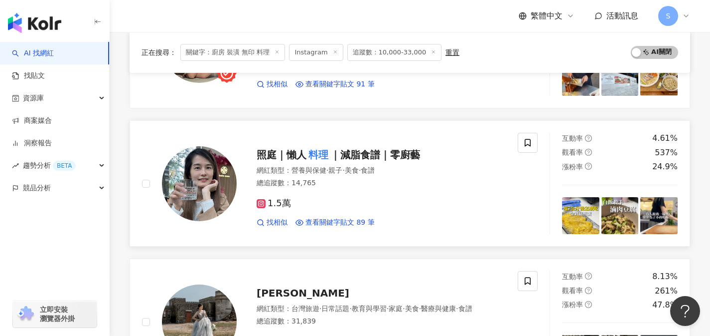
click at [350, 187] on div "總追蹤數 ： 14,765" at bounding box center [381, 183] width 249 height 10
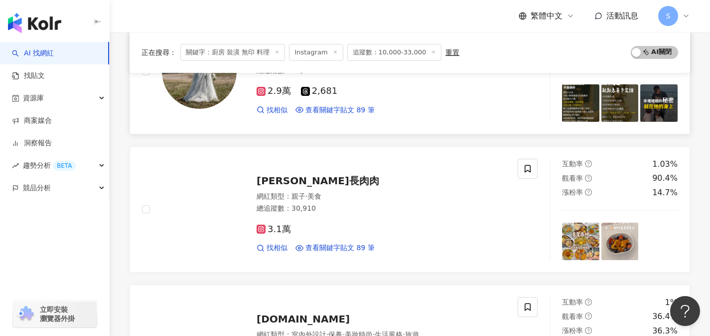
scroll to position [462, 0]
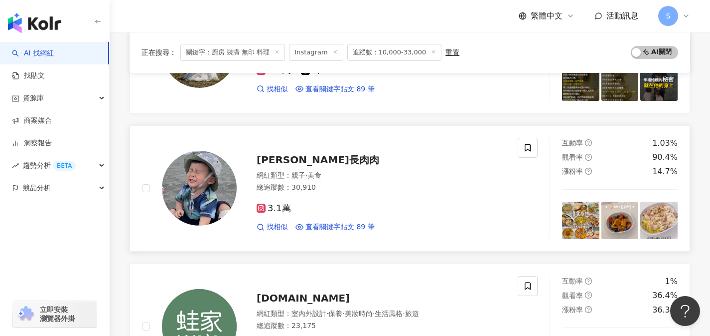
click at [350, 205] on div "3.1萬" at bounding box center [381, 208] width 249 height 11
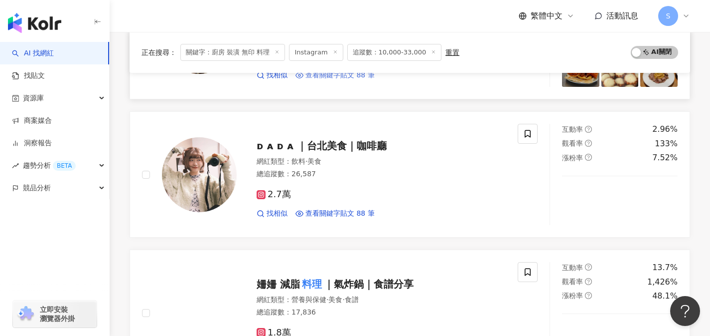
scroll to position [1078, 0]
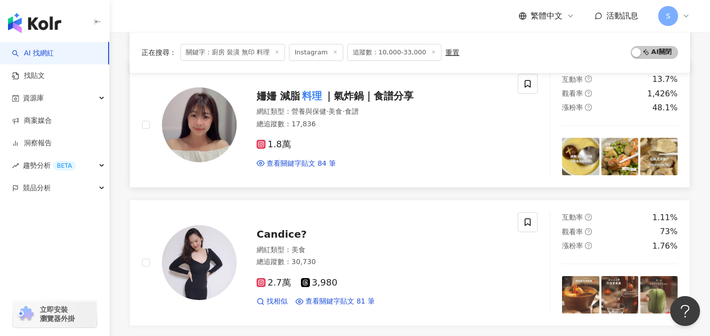
click at [324, 146] on div "1.8萬" at bounding box center [381, 144] width 249 height 11
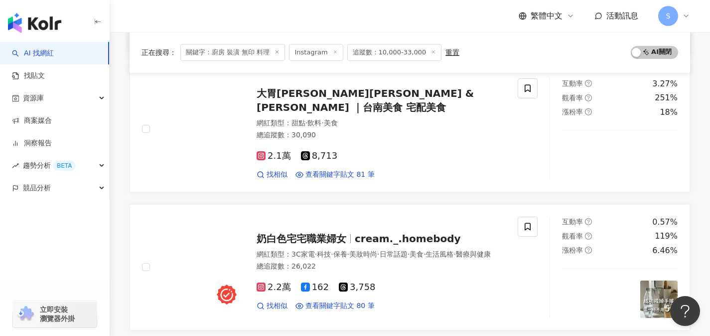
scroll to position [1397, 0]
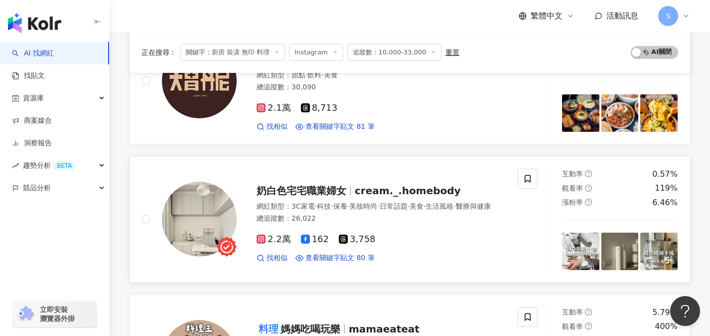
click at [330, 211] on div "網紅類型 ： 3C家電 · 科技 · 保養 · 美妝時尚 · 日常話題 · 美食 · 生活風格 · 醫療與健康" at bounding box center [381, 206] width 249 height 10
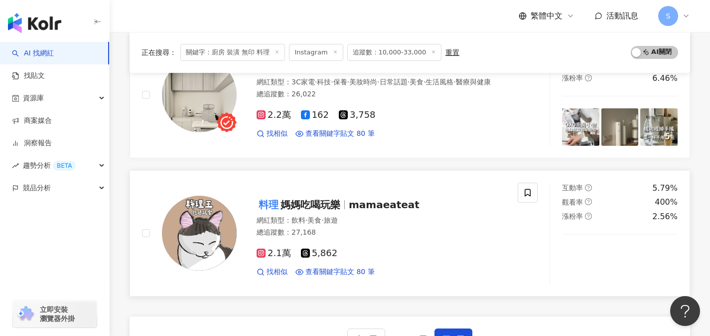
scroll to position [1553, 0]
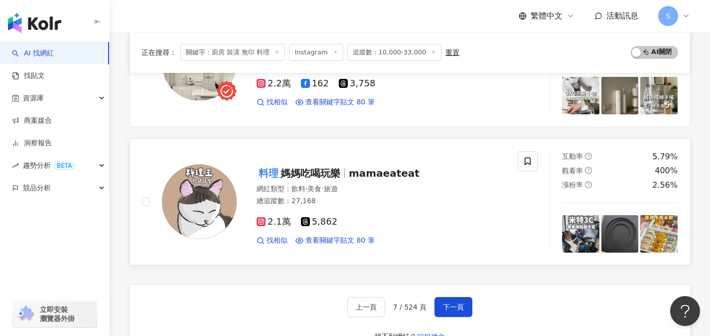
click at [357, 219] on div "2.1萬 5,862" at bounding box center [381, 221] width 249 height 11
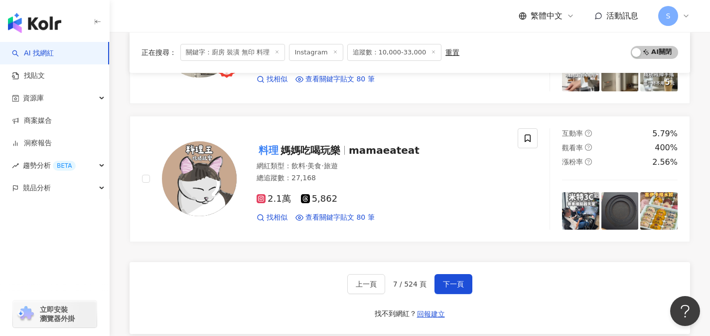
scroll to position [1577, 0]
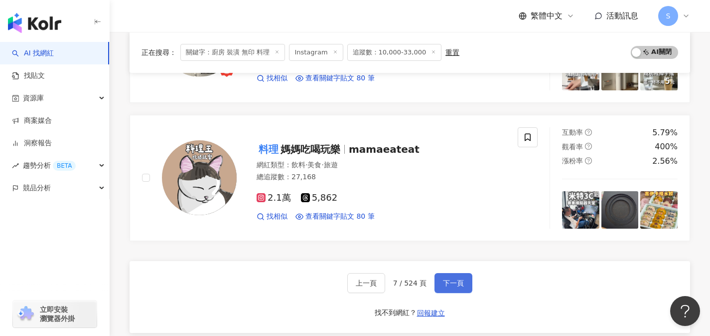
click at [450, 292] on button "下一頁" at bounding box center [454, 283] width 38 height 20
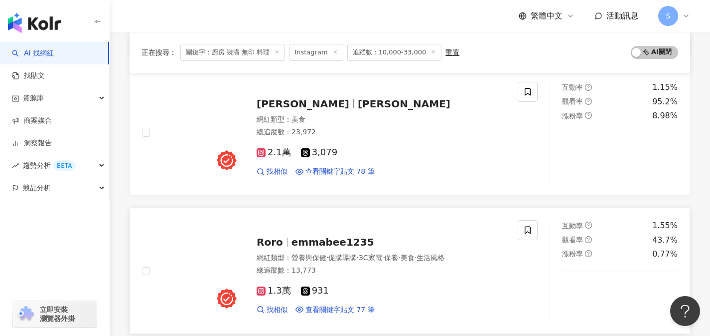
scroll to position [374, 0]
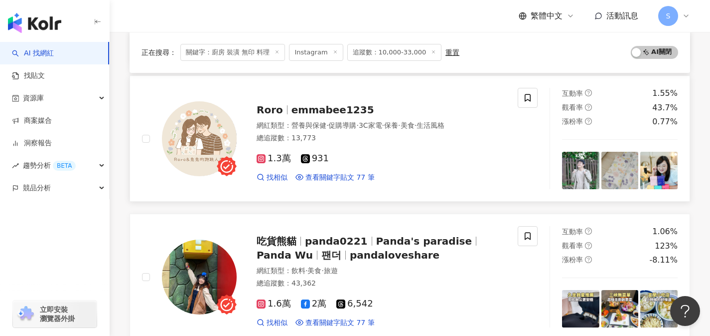
click at [363, 164] on div "1.3萬 931" at bounding box center [381, 158] width 249 height 11
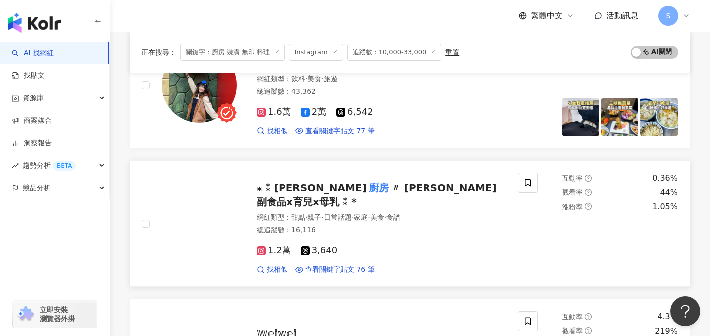
scroll to position [569, 0]
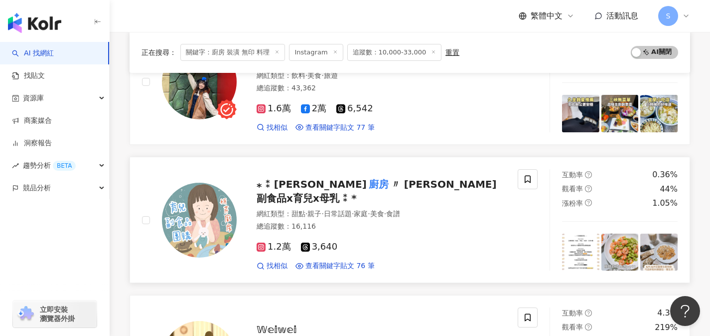
click at [366, 241] on div "1.2萬 3,640" at bounding box center [381, 246] width 249 height 11
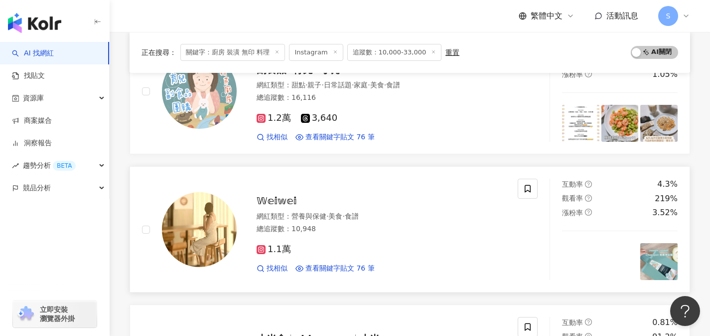
scroll to position [717, 0]
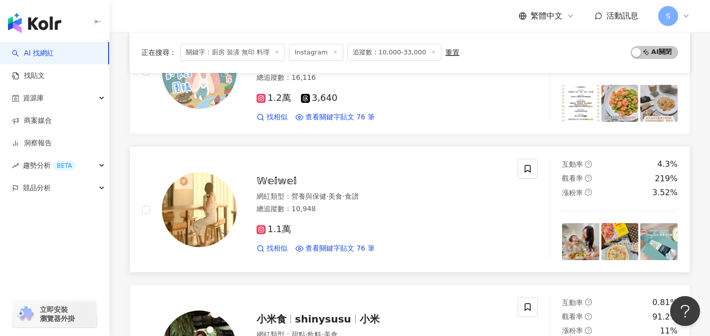
click at [327, 232] on div "1.1萬" at bounding box center [381, 229] width 249 height 11
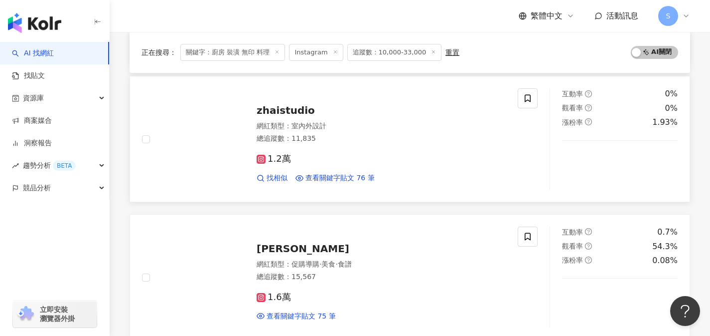
scroll to position [1560, 0]
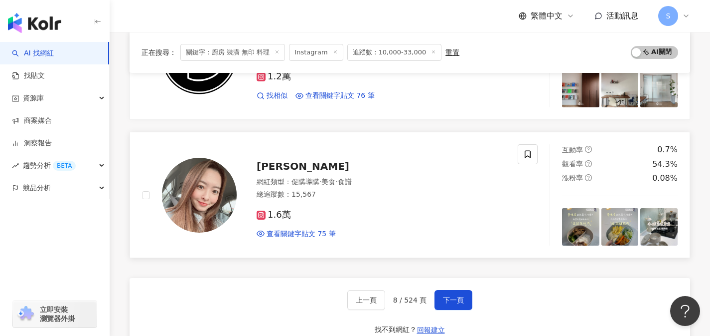
click at [305, 215] on div "1.6萬" at bounding box center [381, 214] width 249 height 11
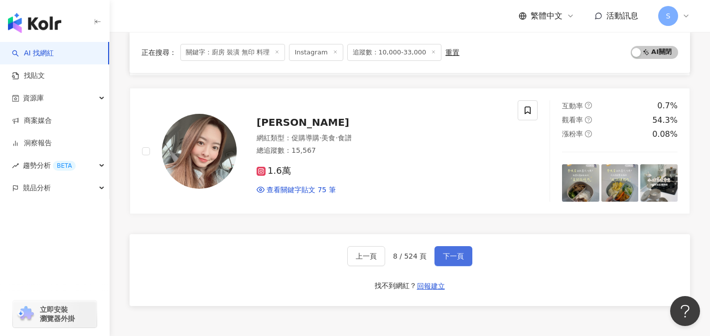
click at [470, 259] on button "下一頁" at bounding box center [454, 256] width 38 height 20
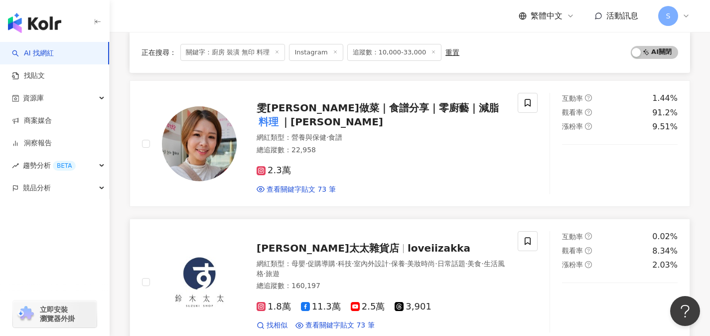
scroll to position [781, 0]
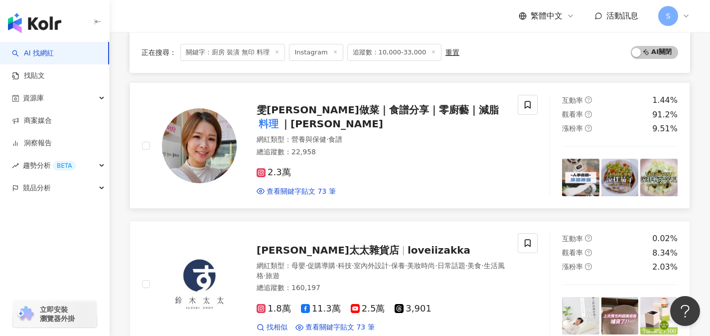
click at [320, 167] on div "2.3萬" at bounding box center [381, 172] width 249 height 11
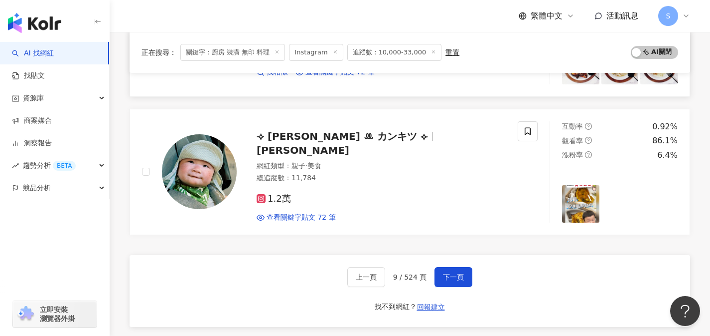
scroll to position [1610, 0]
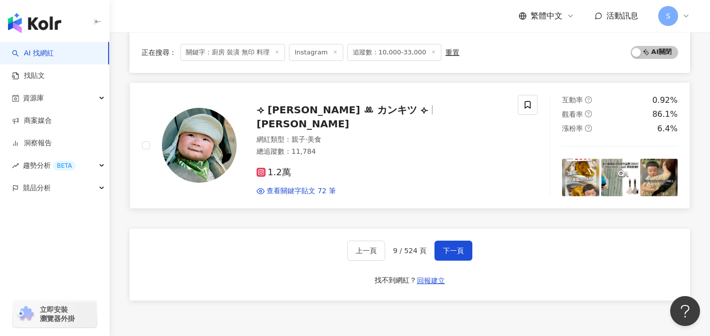
click at [331, 168] on div "1.2萬" at bounding box center [381, 172] width 249 height 11
click at [464, 247] on button "下一頁" at bounding box center [454, 250] width 38 height 20
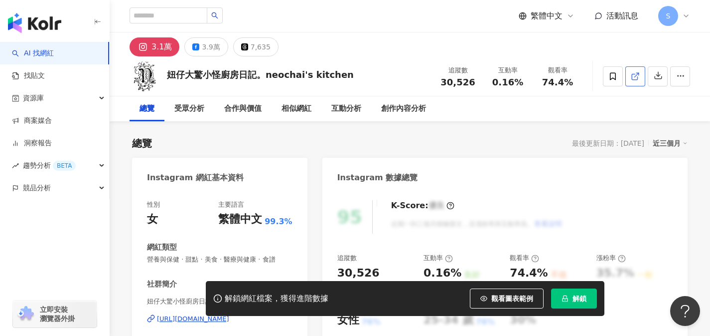
click at [633, 76] on icon at bounding box center [635, 76] width 9 height 9
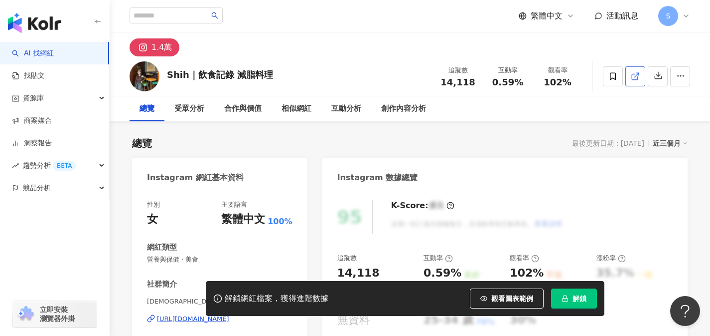
click at [635, 82] on link at bounding box center [636, 76] width 20 height 20
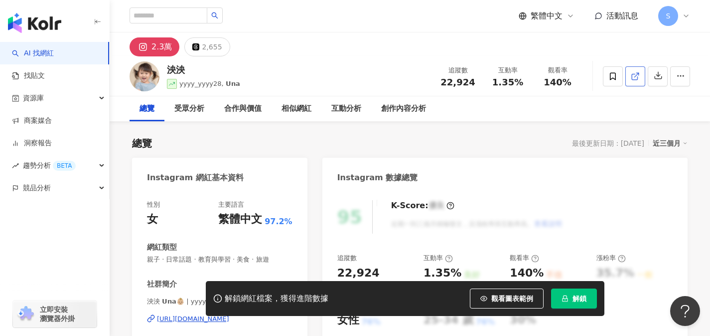
click at [634, 79] on icon at bounding box center [635, 76] width 9 height 9
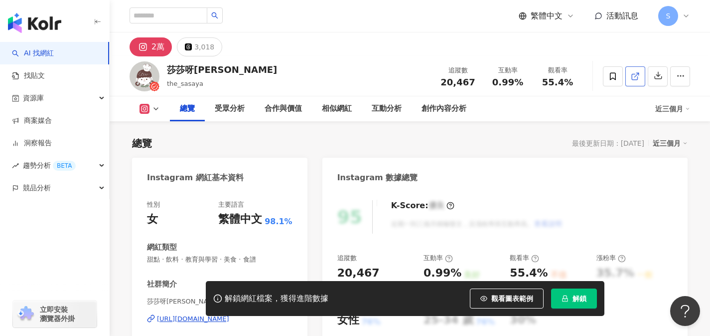
click at [631, 78] on icon at bounding box center [635, 76] width 9 height 9
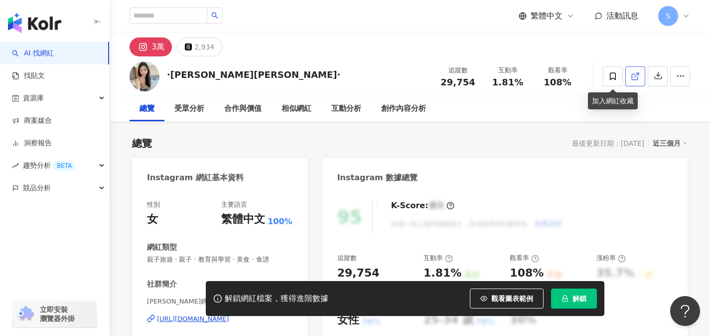
click at [642, 84] on link at bounding box center [636, 76] width 20 height 20
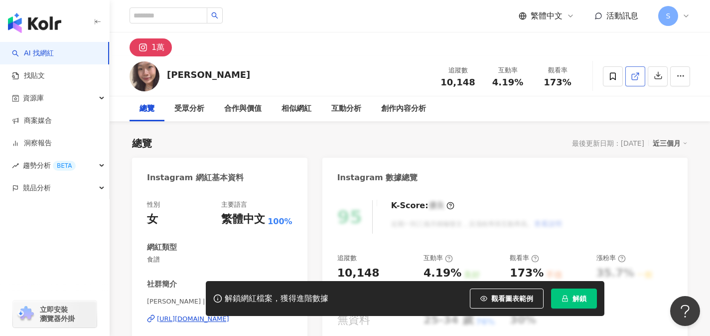
click at [634, 80] on icon at bounding box center [635, 76] width 9 height 9
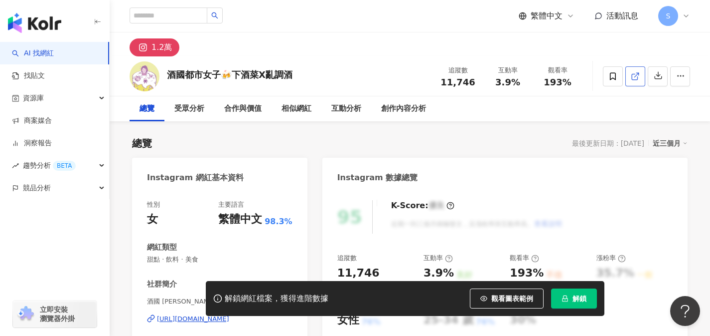
click at [634, 73] on icon at bounding box center [635, 76] width 9 height 9
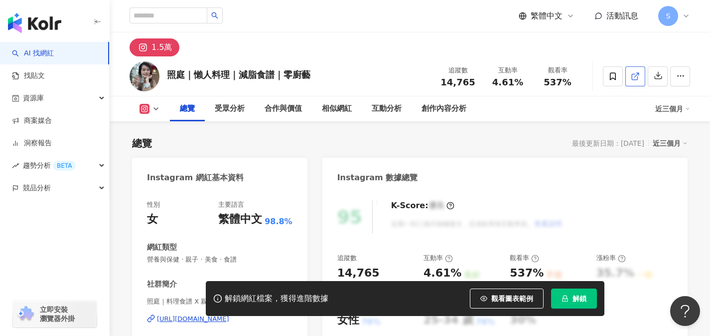
click at [631, 76] on icon at bounding box center [635, 76] width 9 height 9
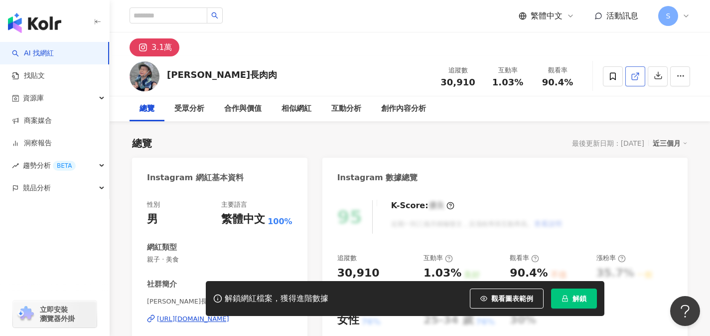
click at [634, 72] on icon at bounding box center [635, 76] width 9 height 9
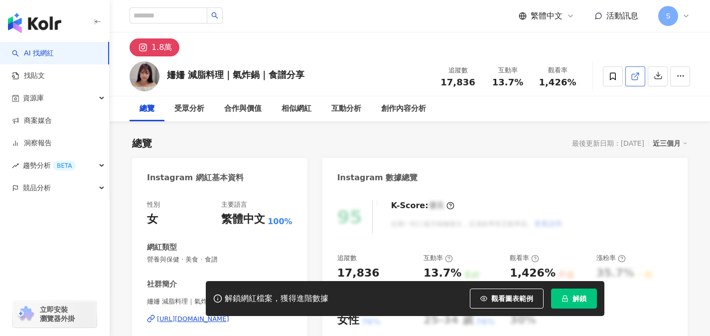
click at [638, 78] on icon at bounding box center [634, 76] width 5 height 5
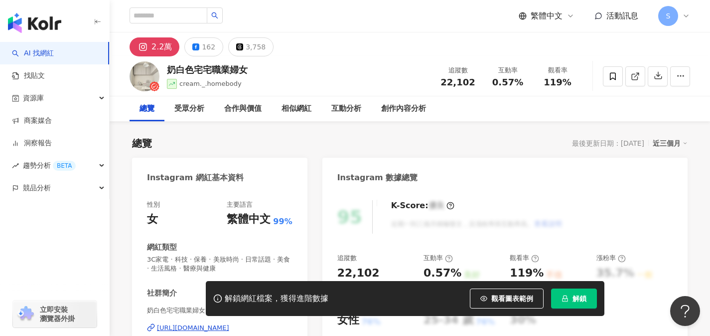
click at [631, 80] on link at bounding box center [636, 76] width 20 height 20
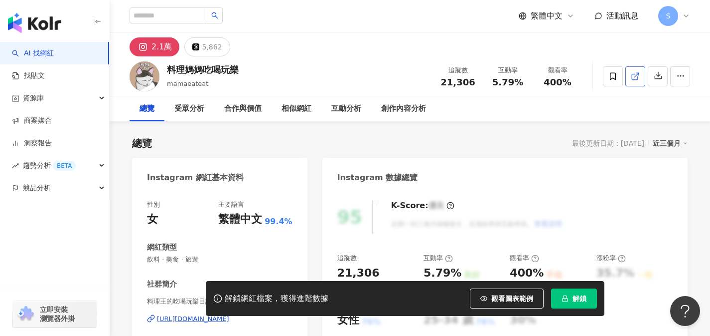
click at [632, 82] on link at bounding box center [636, 76] width 20 height 20
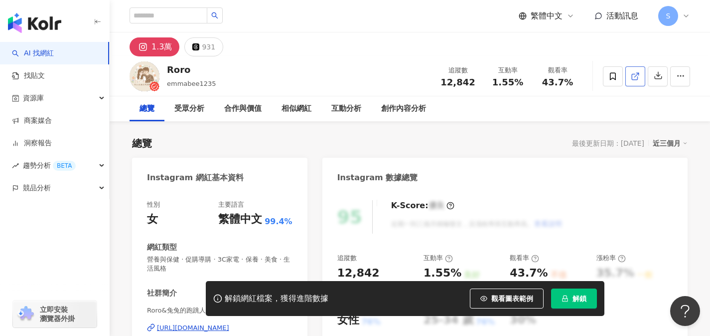
click at [639, 78] on icon at bounding box center [635, 76] width 9 height 9
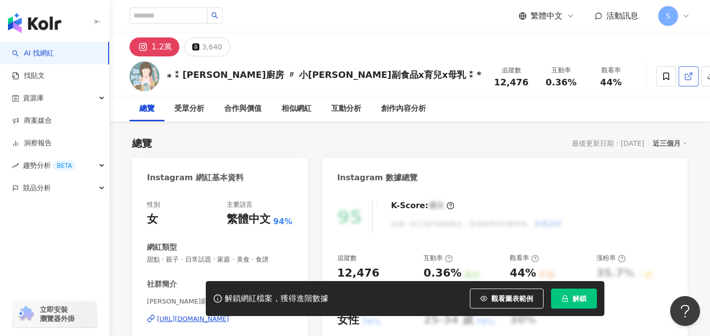
click at [679, 81] on link at bounding box center [689, 76] width 20 height 20
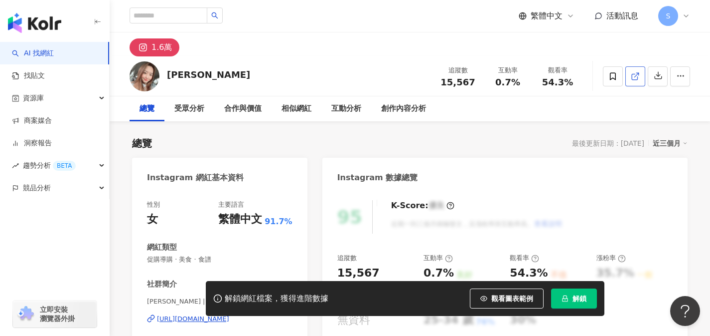
click at [631, 77] on link at bounding box center [636, 76] width 20 height 20
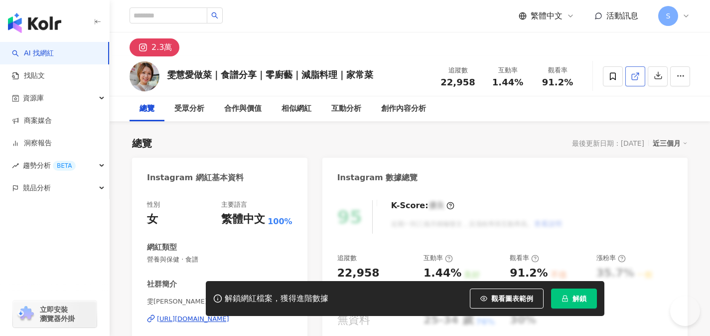
click at [633, 66] on link at bounding box center [636, 76] width 20 height 20
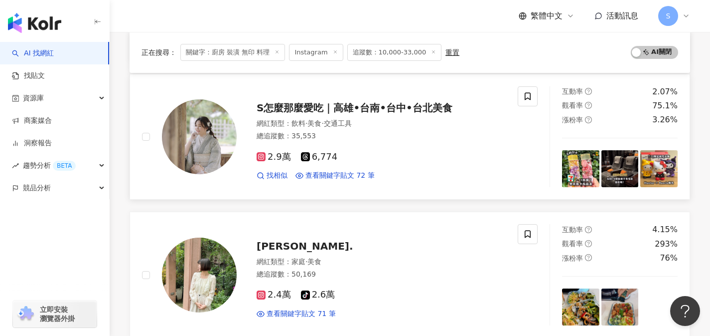
scroll to position [426, 0]
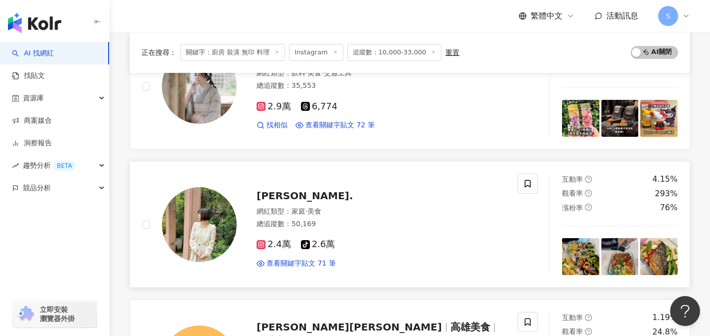
click at [346, 228] on div "網紅類型 ： 家庭 · 美食 總追蹤數 ： 50,169" at bounding box center [381, 218] width 249 height 24
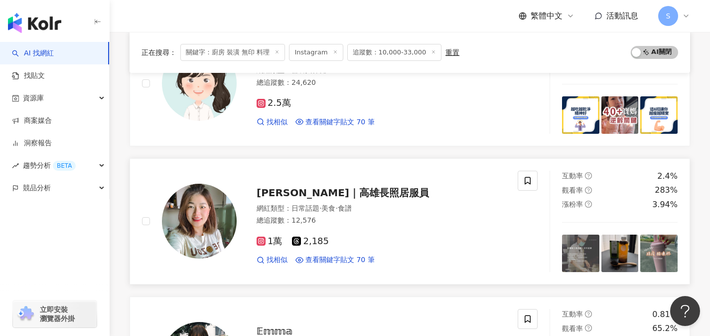
scroll to position [1361, 0]
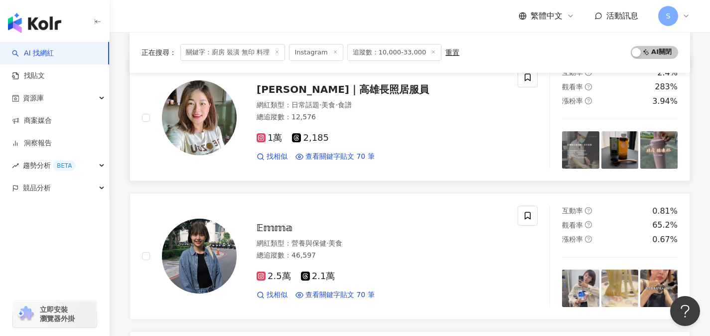
click at [403, 154] on div "找相似 查看關鍵字貼文 70 筆" at bounding box center [381, 157] width 249 height 10
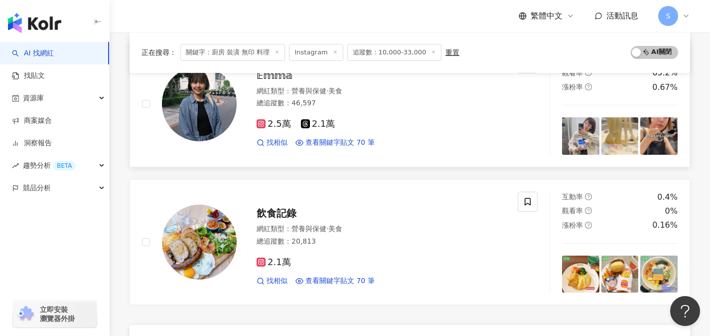
click at [372, 131] on div "2.5萬 2.1萬 找相似 查看關鍵字貼文 70 筆" at bounding box center [381, 129] width 249 height 37
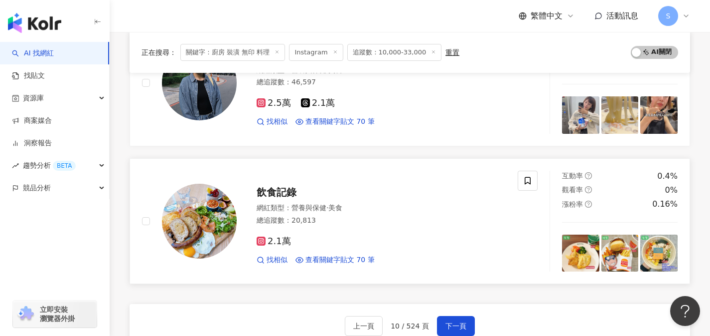
scroll to position [1622, 0]
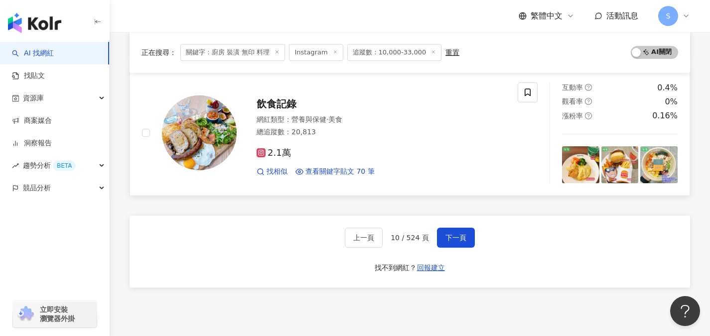
click at [347, 161] on div "2.1萬 找相似 查看關鍵字貼文 70 筆" at bounding box center [381, 158] width 249 height 37
click at [469, 229] on button "下一頁" at bounding box center [456, 237] width 38 height 20
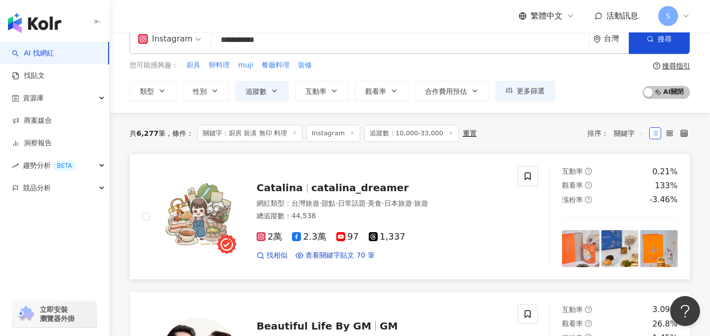
scroll to position [27, 0]
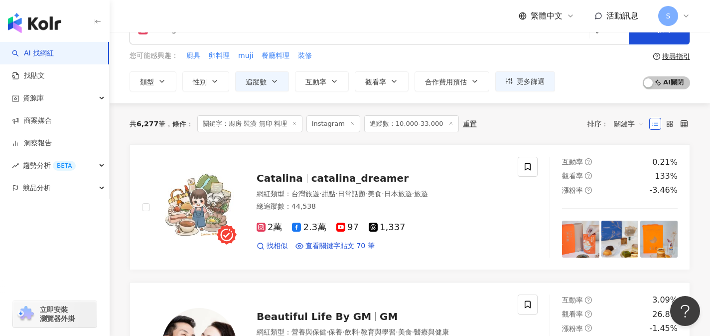
click at [492, 125] on div "共 6,277 筆 條件 ： 關鍵字：廚房 裝潢 無印 料理 Instagram 追蹤數：10,000-33,000 重置 排序： 關鍵字" at bounding box center [410, 123] width 561 height 17
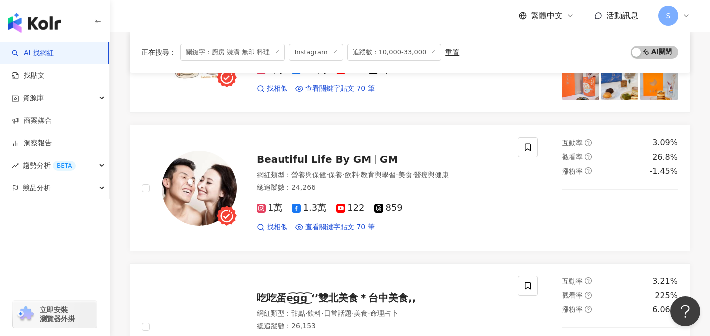
scroll to position [192, 0]
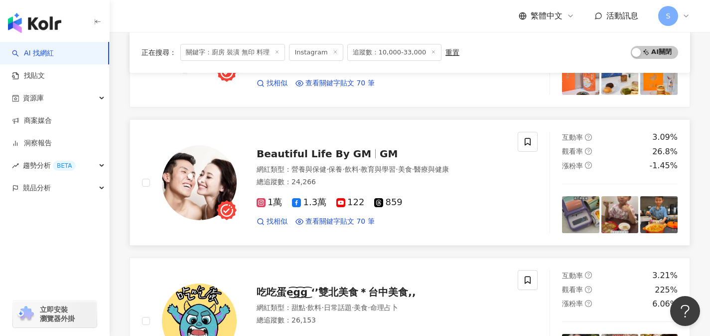
click at [349, 178] on div "總追蹤數 ： 24,266" at bounding box center [381, 182] width 249 height 10
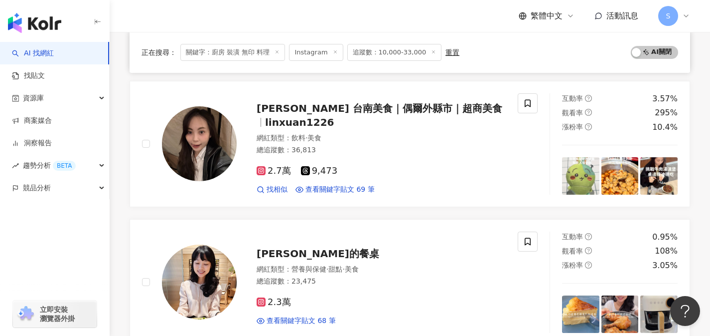
scroll to position [824, 0]
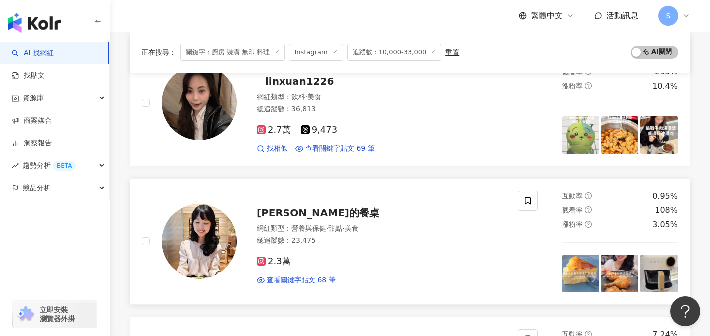
click at [366, 210] on div "[PERSON_NAME]的餐桌" at bounding box center [381, 212] width 249 height 14
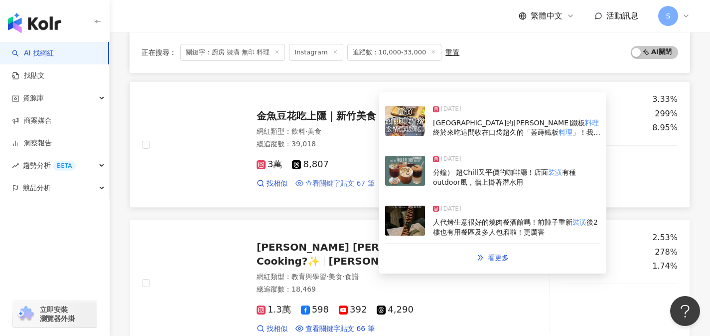
scroll to position [1488, 0]
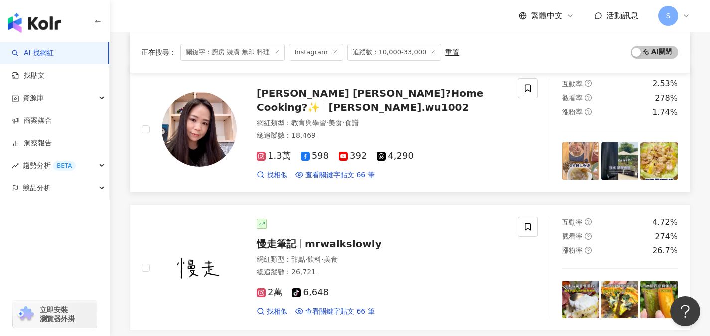
click at [349, 143] on div "1.3萬 598 392 4,290 找相似 查看關鍵字貼文 66 筆" at bounding box center [381, 161] width 249 height 37
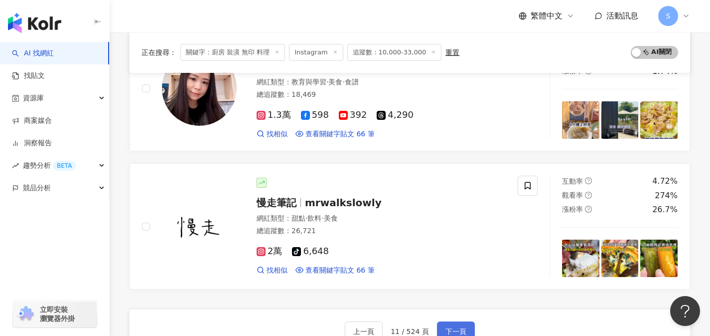
click at [457, 321] on button "下一頁" at bounding box center [456, 331] width 38 height 20
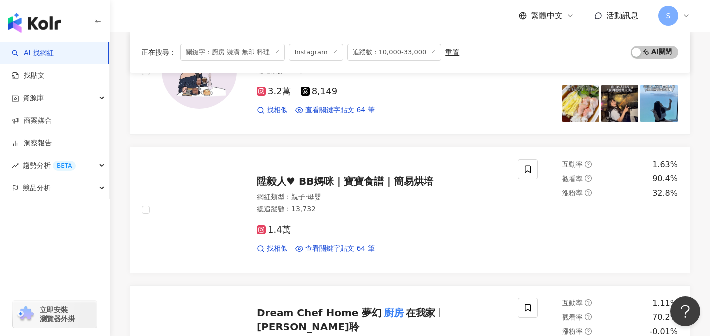
scroll to position [1152, 0]
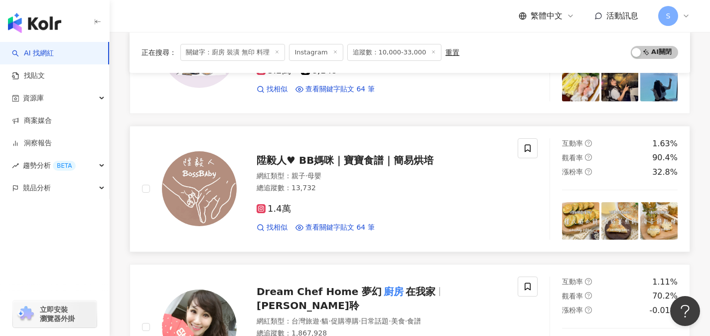
click at [356, 199] on div "1.4萬 找相似 查看關鍵字貼文 64 筆" at bounding box center [381, 213] width 249 height 37
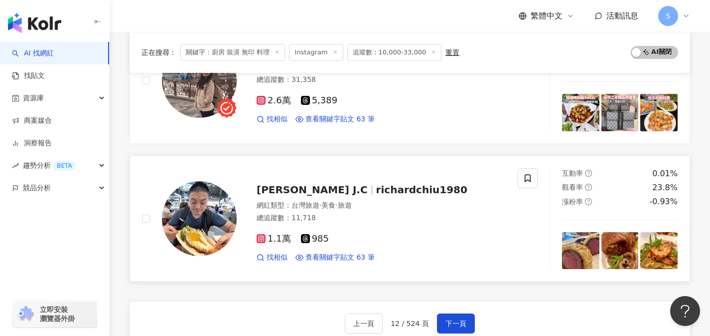
scroll to position [1544, 0]
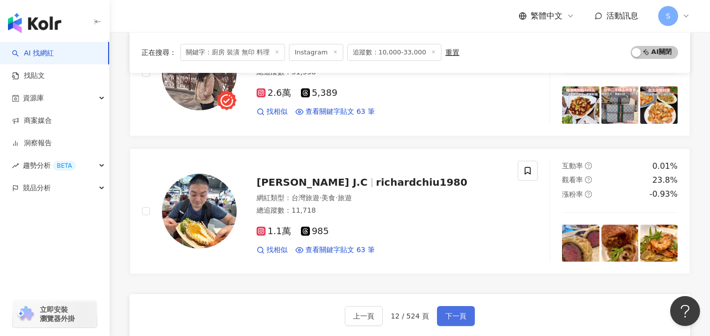
click at [455, 318] on span "下一頁" at bounding box center [456, 316] width 21 height 8
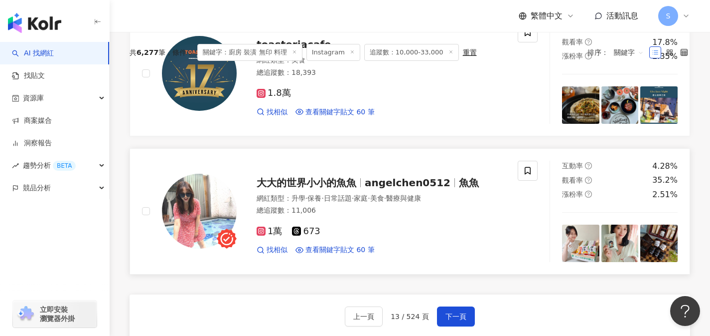
scroll to position [0, 0]
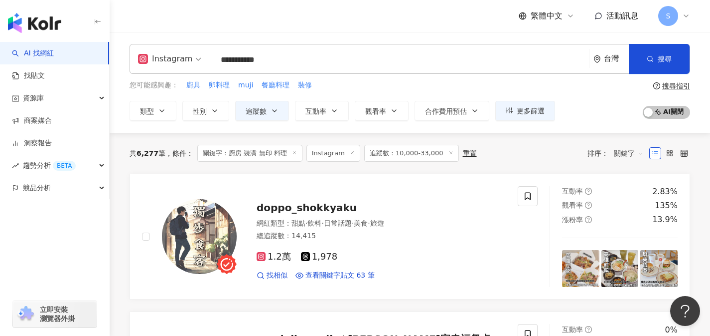
click at [544, 156] on div "共 6,277 筆 條件 ： 關鍵字：廚房 裝潢 無印 料理 Instagram 追蹤數：10,000-33,000 重置 排序： 關鍵字" at bounding box center [410, 153] width 561 height 17
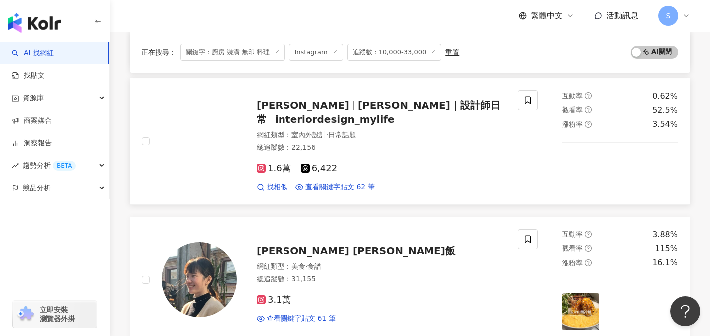
scroll to position [561, 0]
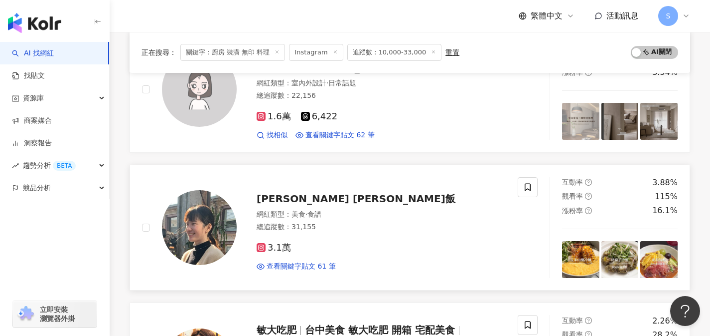
click at [319, 249] on div "3.1萬" at bounding box center [381, 247] width 249 height 11
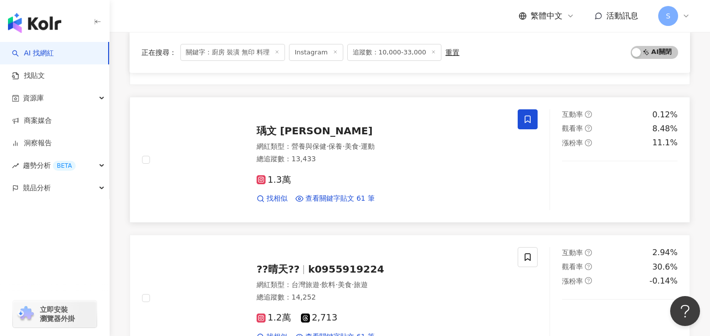
scroll to position [926, 0]
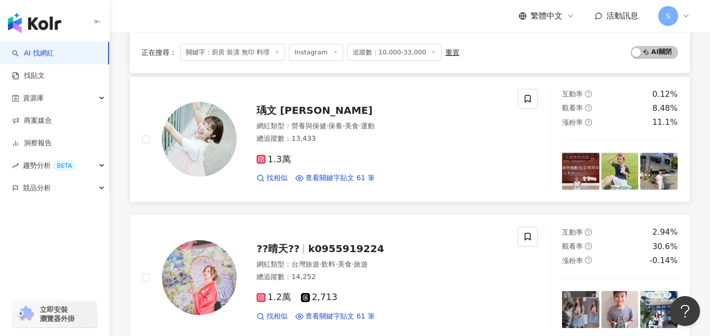
click at [352, 154] on div "1.3萬" at bounding box center [381, 159] width 249 height 11
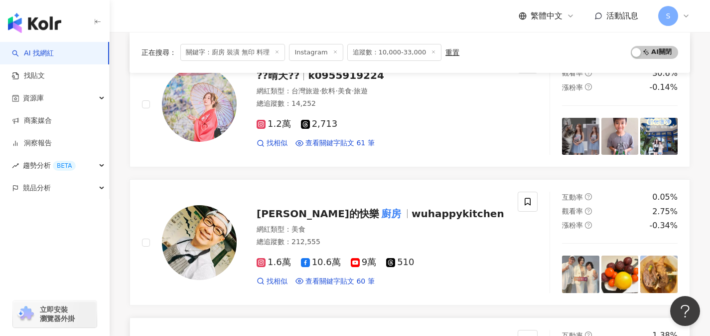
scroll to position [1393, 0]
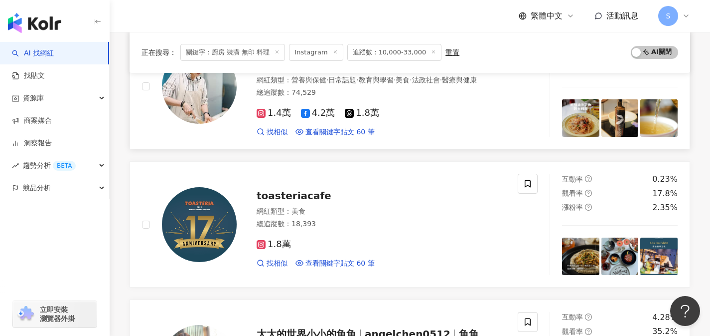
click at [426, 135] on div "蘇菲姊姊的人妻便當日常 sophiesobento 網紅類型 ： 營養與保健 · 日常話題 · 教育與學習 · 美食 · 法政社會 · 醫療與健康 總追蹤數 …" at bounding box center [330, 85] width 376 height 101
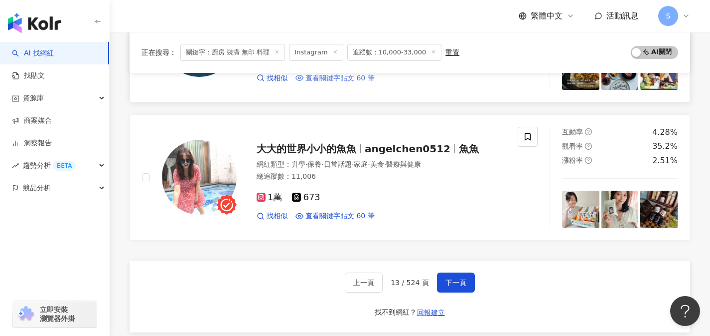
scroll to position [1579, 0]
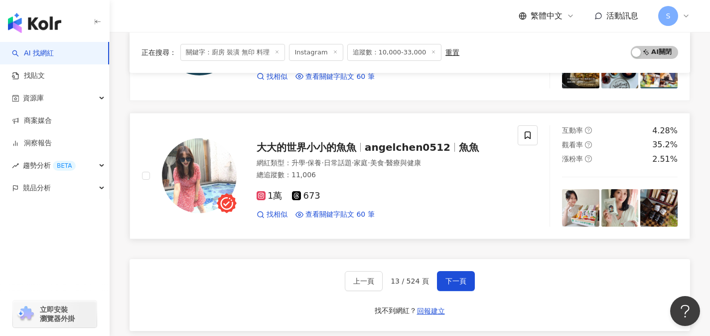
click at [352, 198] on div "1萬 673" at bounding box center [381, 195] width 249 height 11
click at [448, 281] on span "下一頁" at bounding box center [456, 281] width 21 height 8
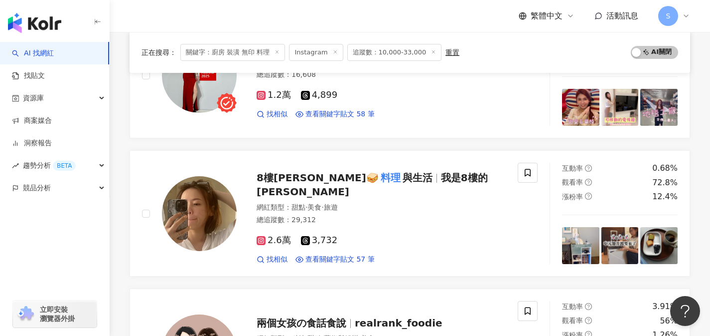
scroll to position [1265, 0]
click at [455, 242] on div "2.6萬 3,732 找相似 查看關鍵字貼文 57 筆" at bounding box center [381, 245] width 249 height 37
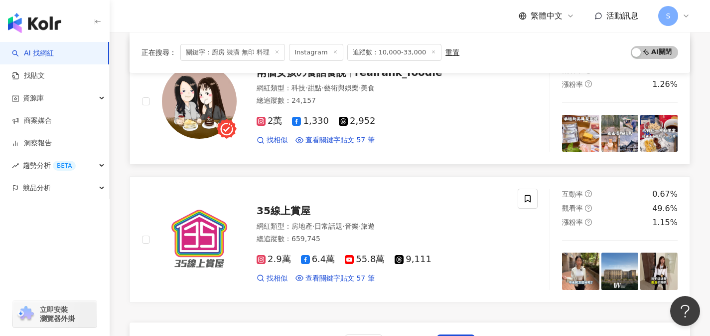
scroll to position [1600, 0]
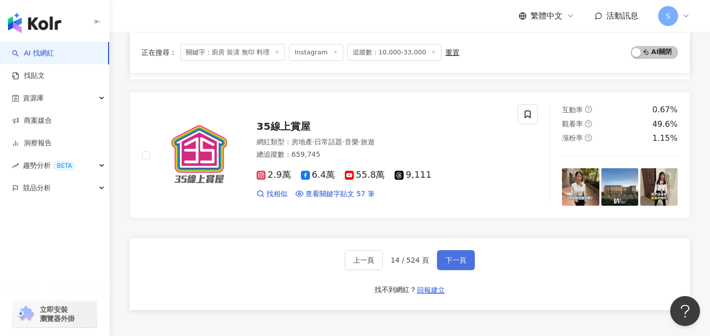
click at [452, 258] on span "下一頁" at bounding box center [456, 260] width 21 height 8
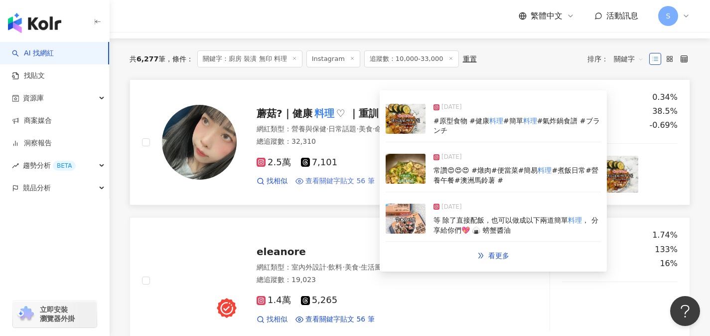
scroll to position [206, 0]
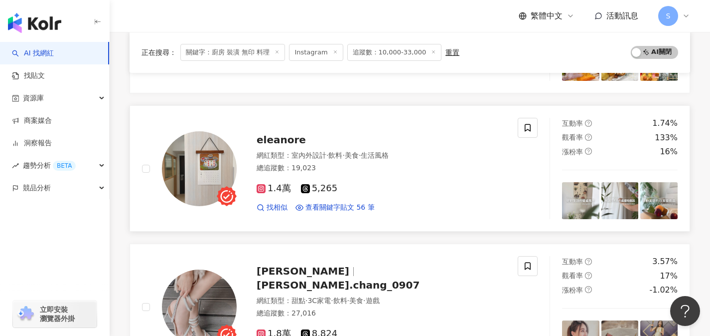
click at [369, 178] on div "1.4萬 5,265 找相似 查看關鍵字貼文 56 筆" at bounding box center [381, 193] width 249 height 37
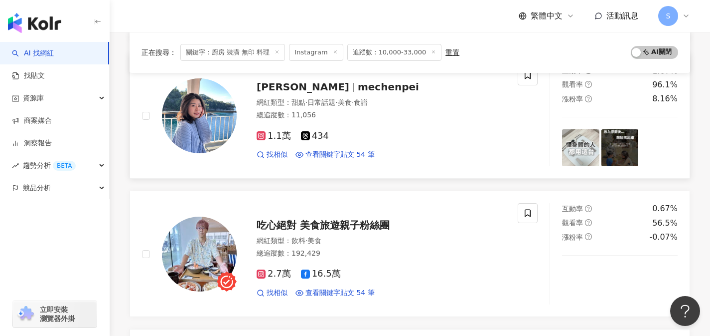
scroll to position [1063, 0]
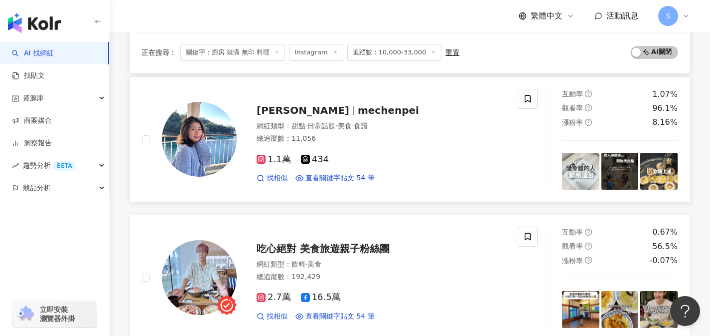
click at [363, 147] on div "1.1萬 434 找相似 查看關鍵字貼文 54 筆" at bounding box center [381, 164] width 249 height 37
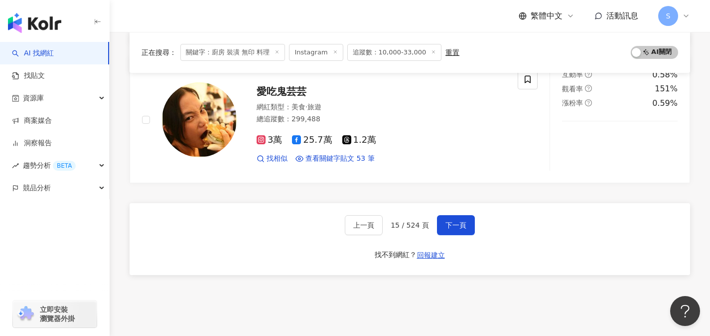
scroll to position [1639, 0]
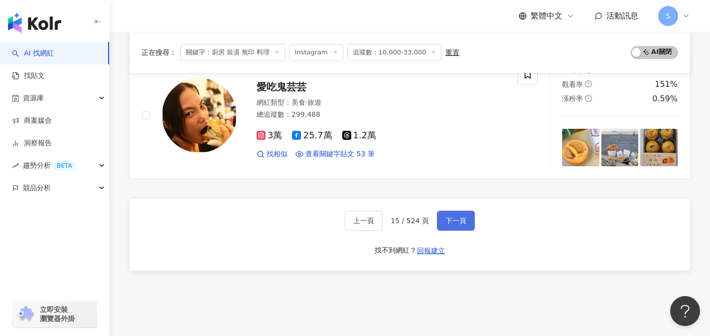
click at [464, 213] on button "下一頁" at bounding box center [456, 220] width 38 height 20
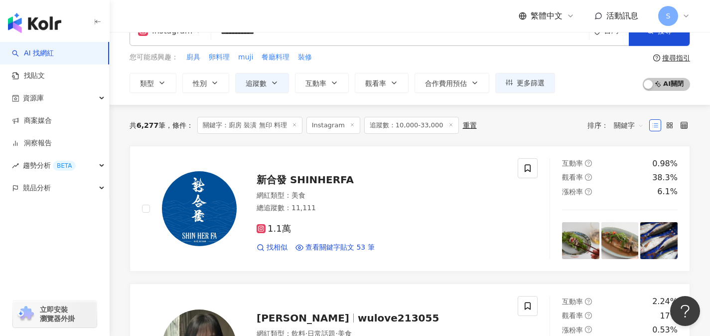
scroll to position [0, 0]
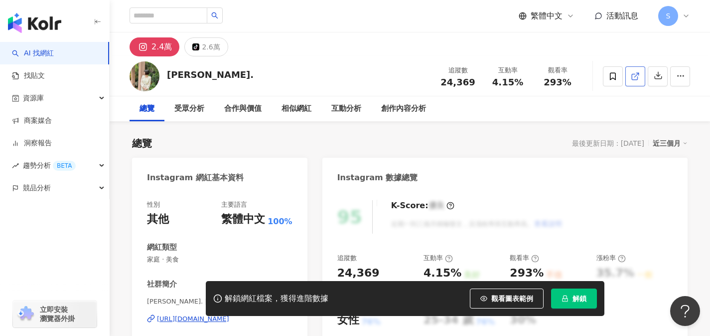
click at [633, 79] on icon at bounding box center [635, 76] width 9 height 9
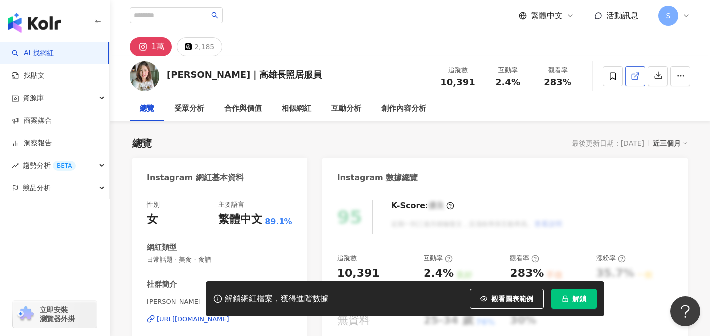
click at [634, 80] on icon at bounding box center [635, 76] width 9 height 9
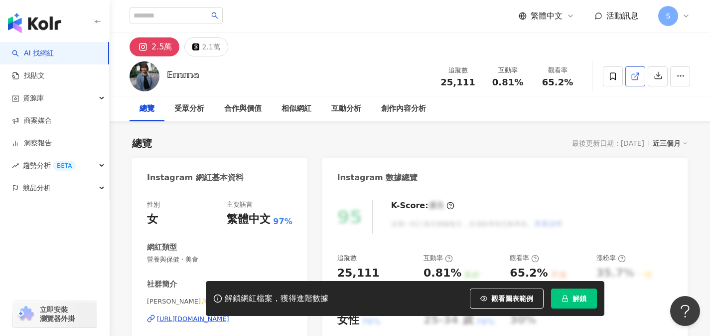
click at [632, 80] on icon at bounding box center [635, 76] width 9 height 9
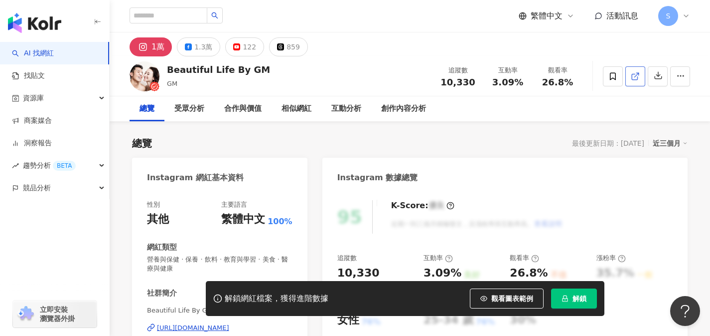
click at [635, 80] on span at bounding box center [635, 76] width 9 height 10
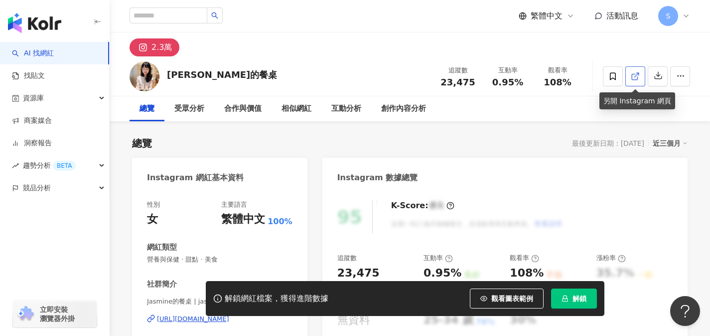
click at [636, 75] on line at bounding box center [637, 75] width 4 height 4
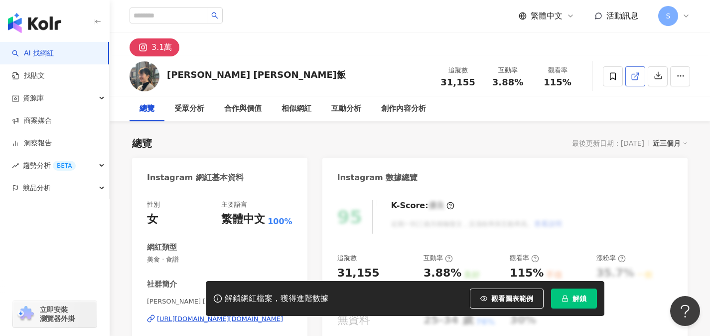
click at [634, 76] on icon at bounding box center [635, 76] width 9 height 9
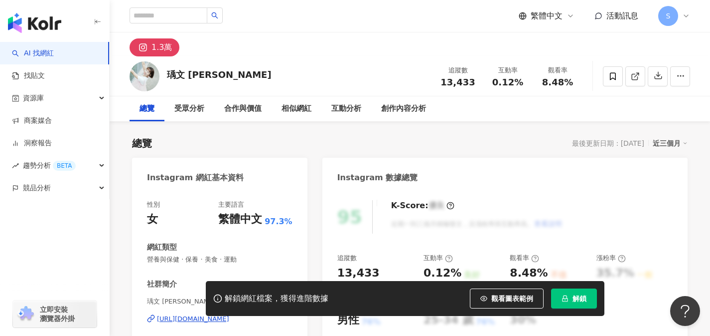
click at [635, 80] on span at bounding box center [635, 76] width 9 height 10
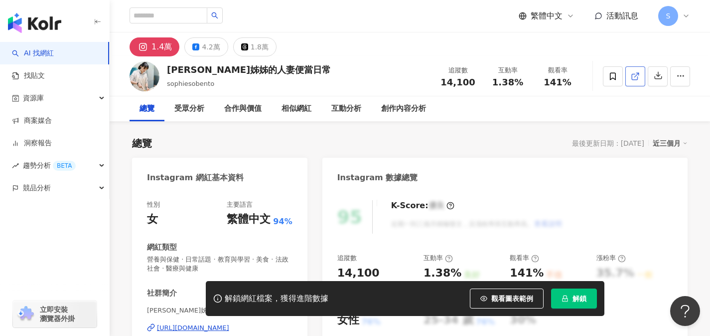
click at [633, 82] on link at bounding box center [636, 76] width 20 height 20
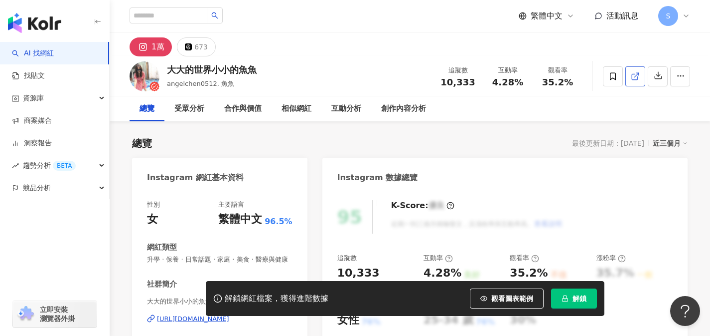
click at [633, 75] on icon at bounding box center [635, 76] width 9 height 9
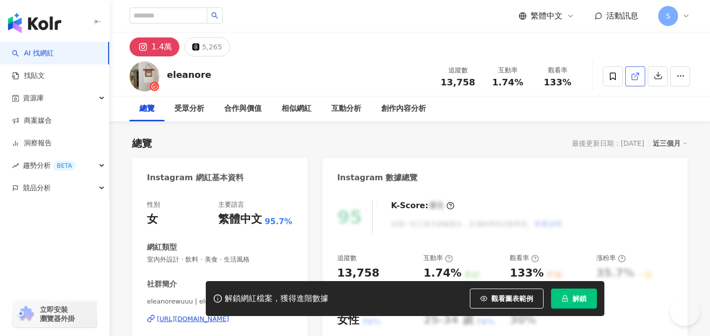
click at [634, 79] on icon at bounding box center [635, 76] width 9 height 9
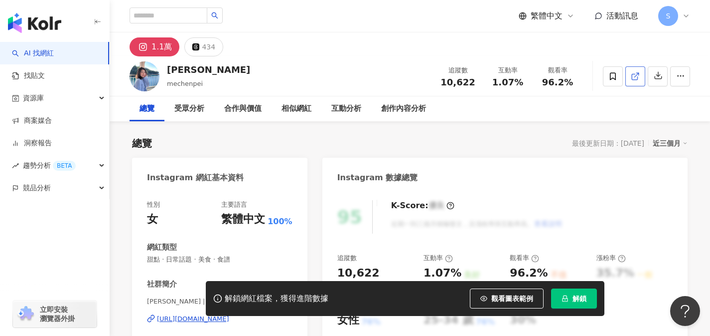
click at [637, 72] on icon at bounding box center [635, 76] width 9 height 9
